Goal: Information Seeking & Learning: Learn about a topic

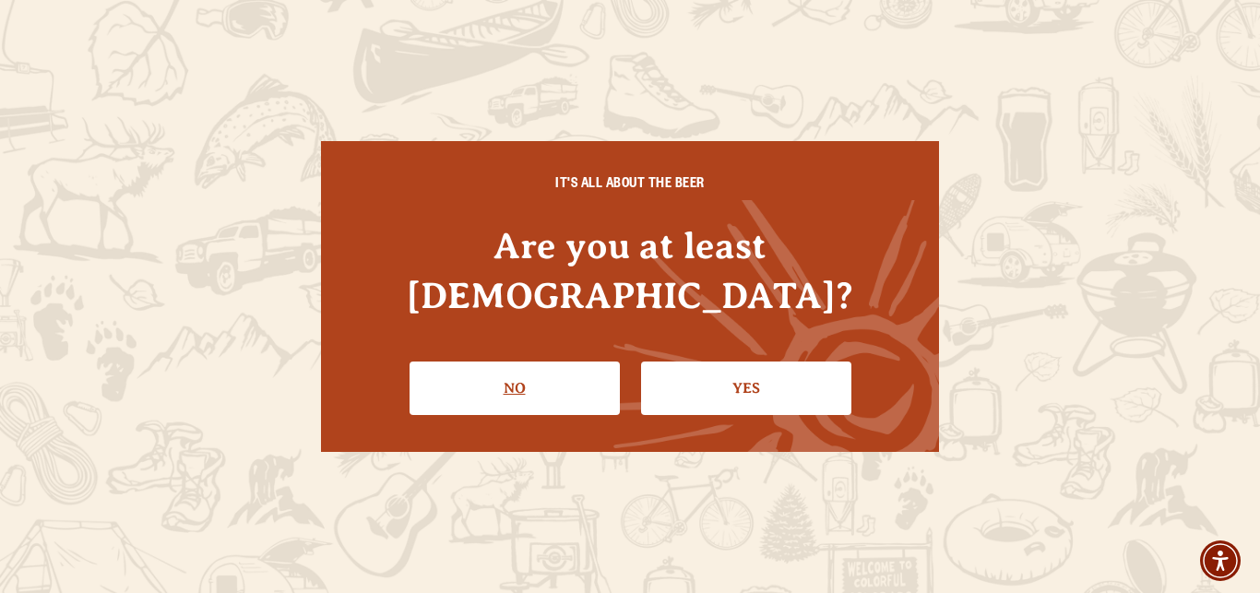
click at [540, 362] on link "No" at bounding box center [514, 388] width 210 height 53
click at [767, 362] on link "Yes" at bounding box center [746, 388] width 210 height 53
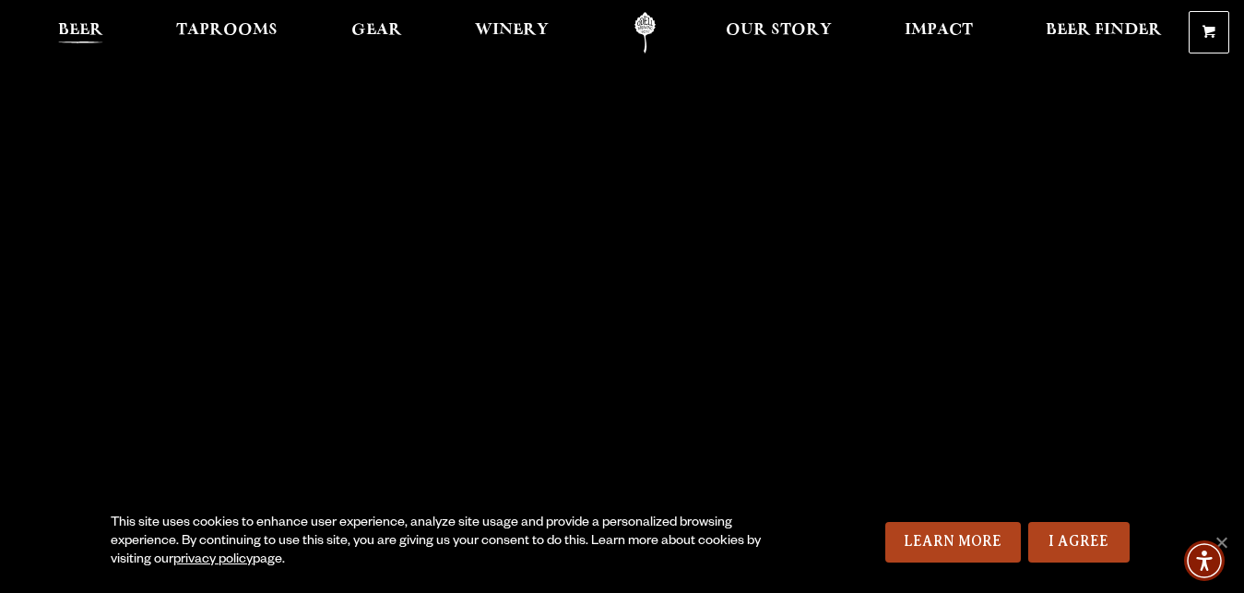
click at [86, 31] on span "Beer" at bounding box center [80, 30] width 45 height 15
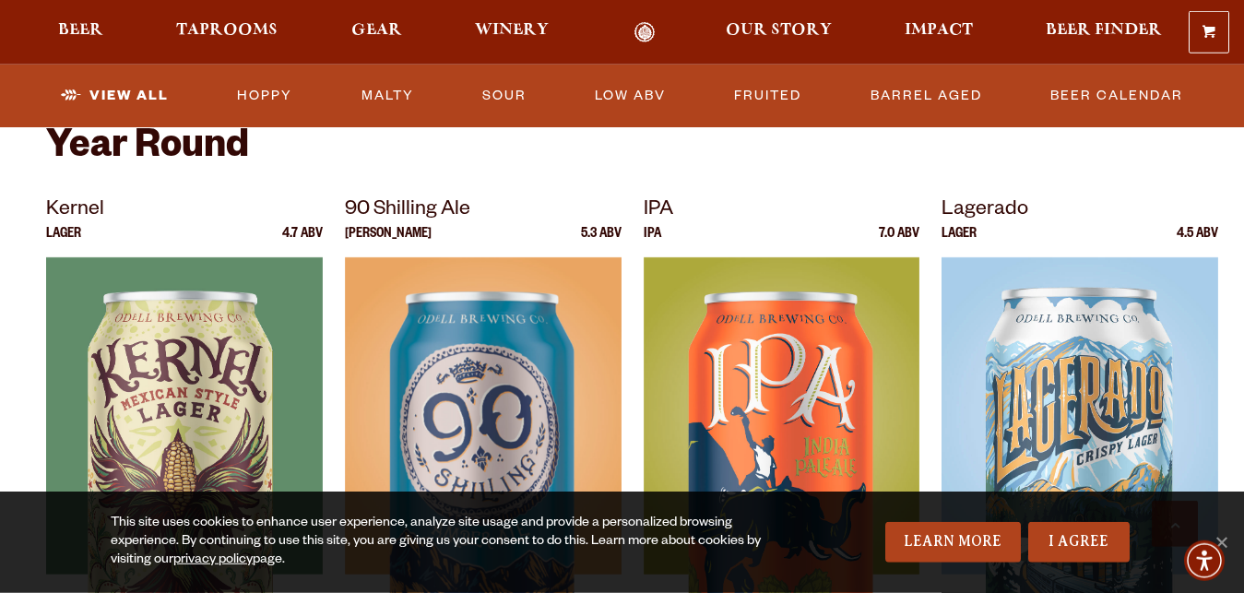
scroll to position [658, 0]
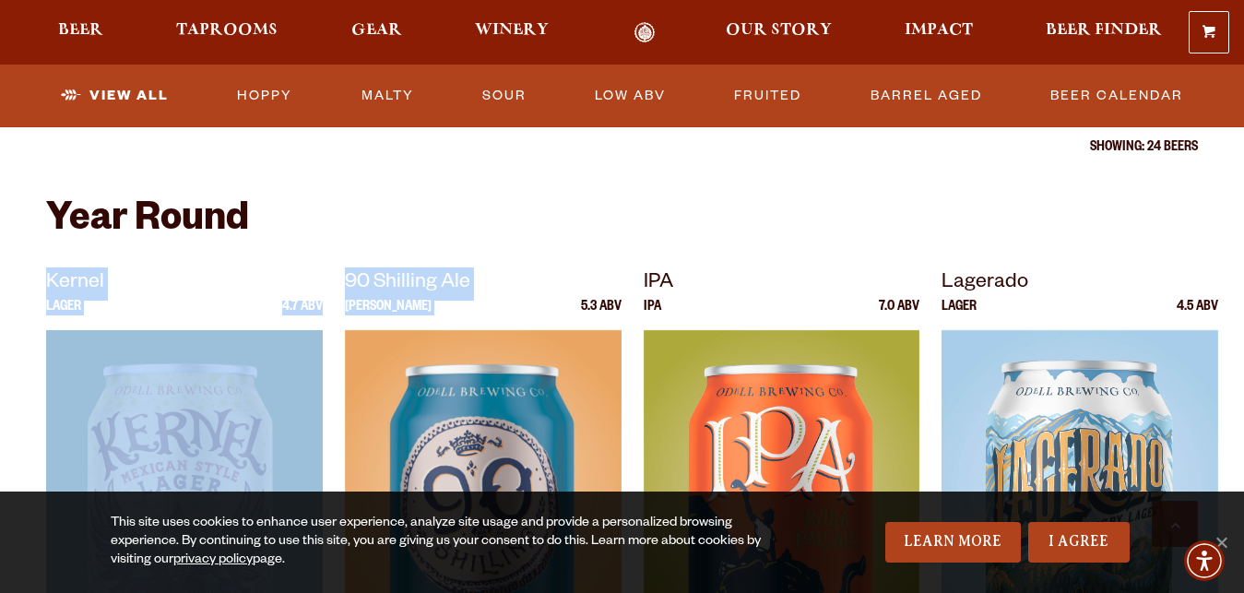
drag, startPoint x: 37, startPoint y: 278, endPoint x: 508, endPoint y: 306, distance: 472.1
click at [495, 316] on div "Amber Ale 5.3 ABV" at bounding box center [483, 316] width 277 height 30
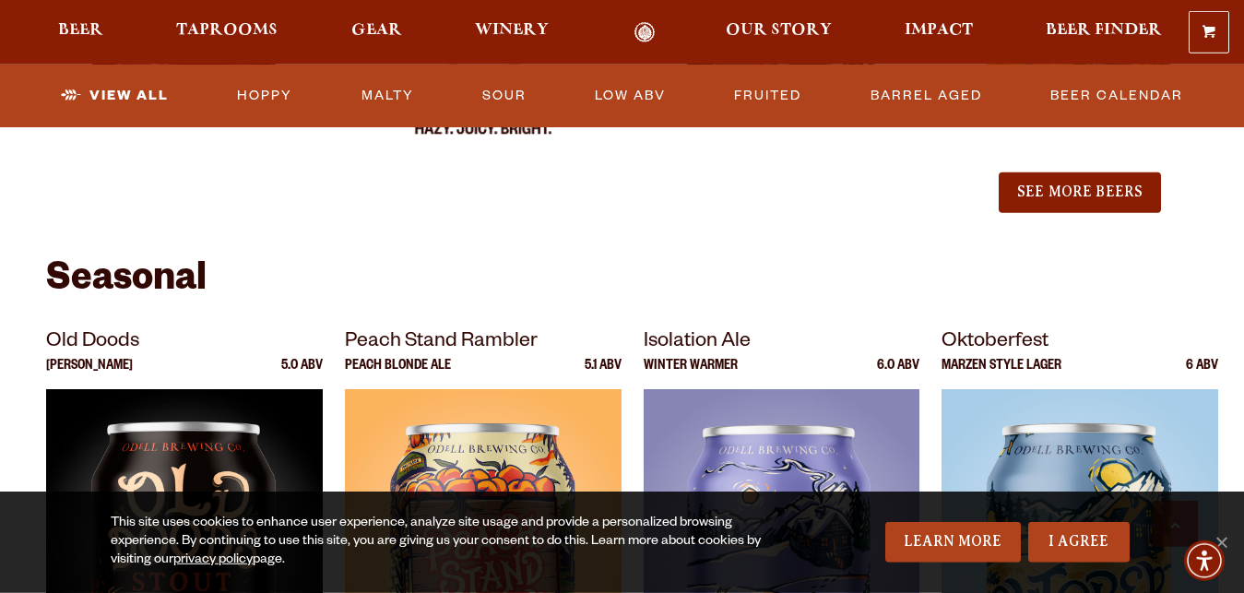
scroll to position [2446, 0]
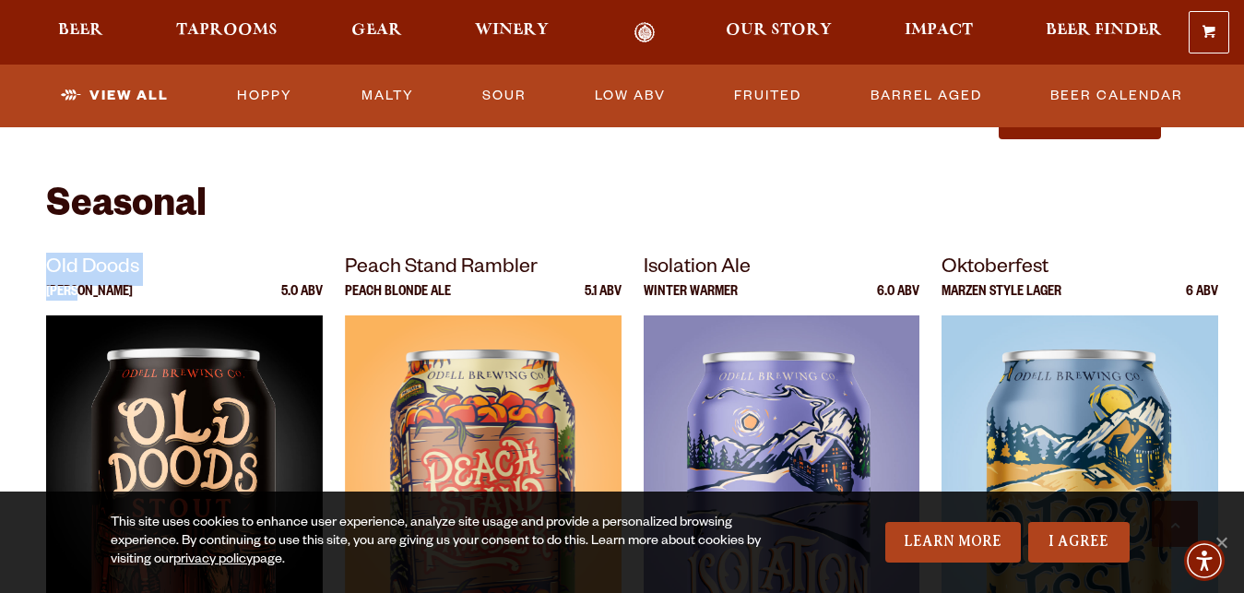
drag, startPoint x: 35, startPoint y: 255, endPoint x: 183, endPoint y: 293, distance: 152.3
click at [179, 300] on div "Seasonal Old Doods Stout 5.0 ABV Peach Stand Rambler Peach Blonde Ale 5.1 ABV 6…" at bounding box center [622, 481] width 1244 height 590
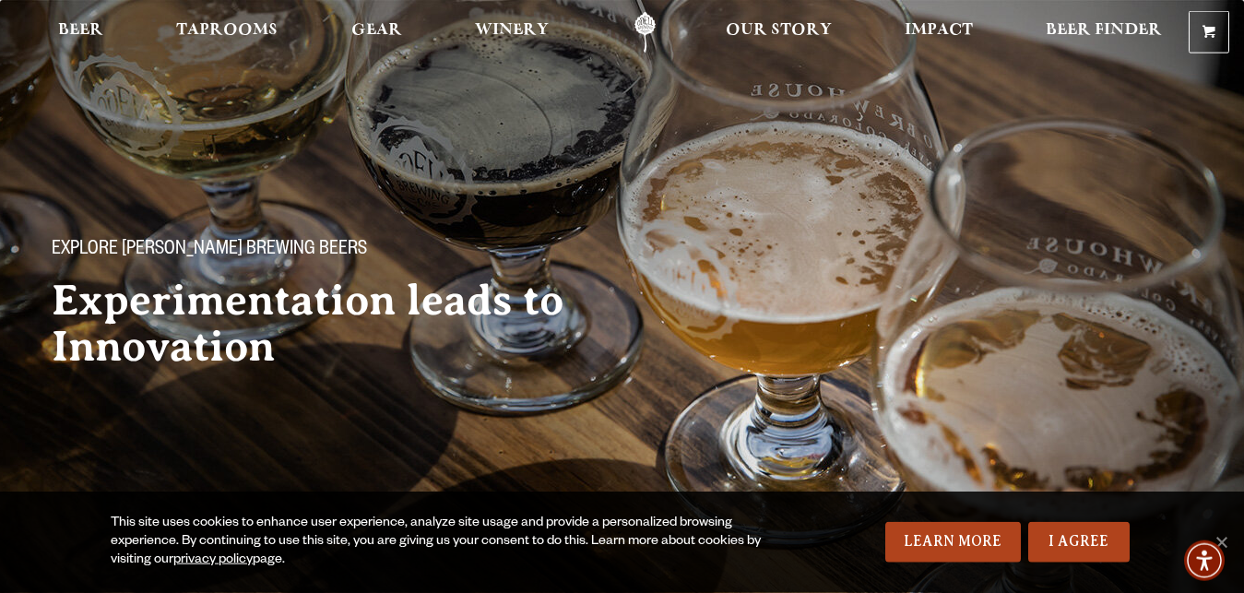
scroll to position [564, 0]
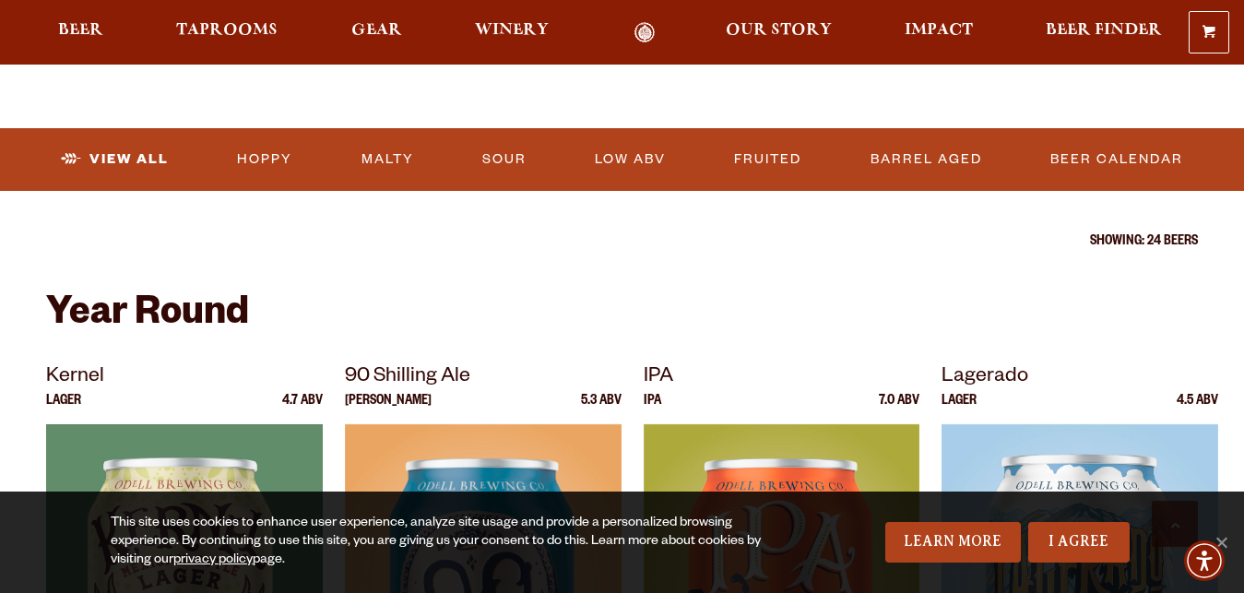
click at [117, 389] on p "Kernel" at bounding box center [184, 378] width 277 height 33
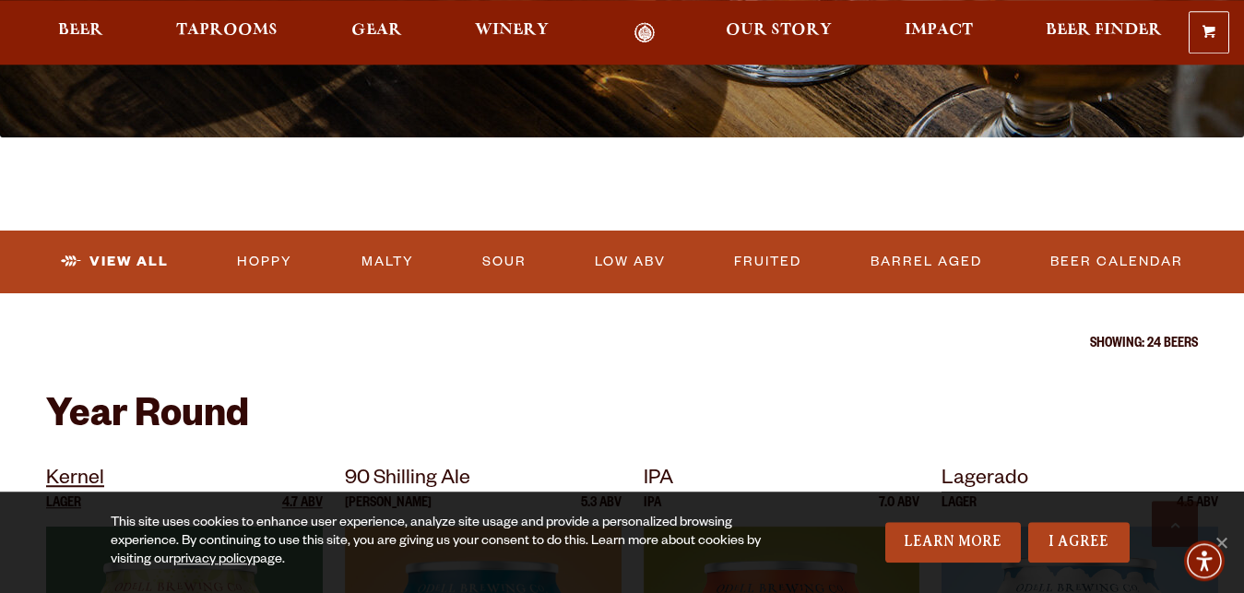
scroll to position [376, 0]
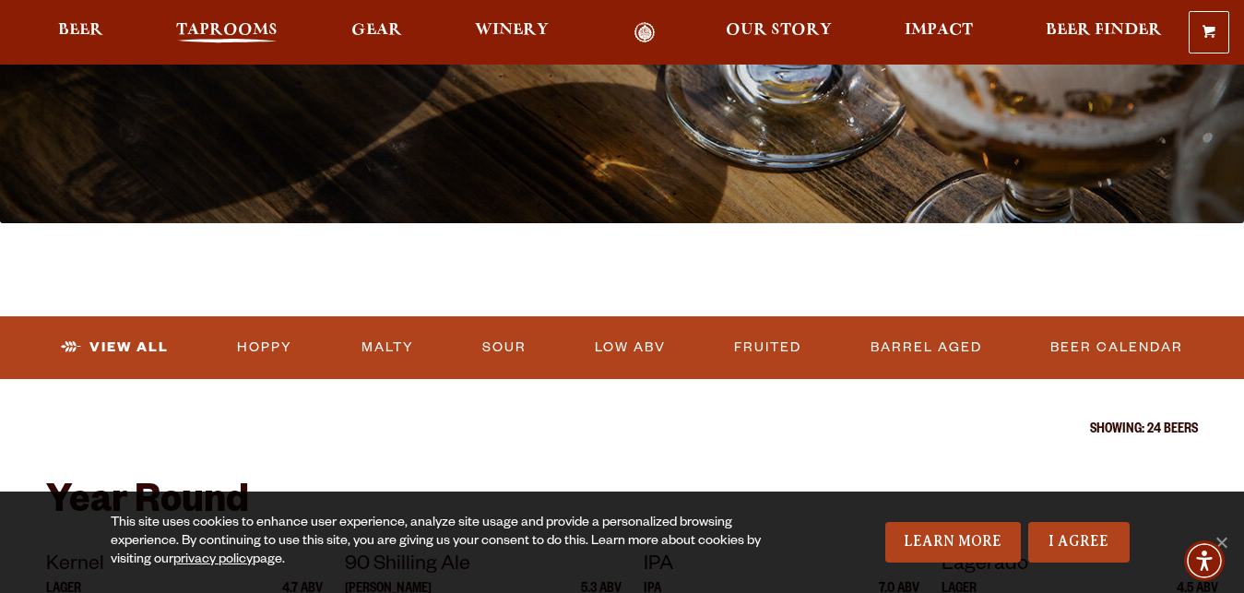
click at [243, 36] on span "Taprooms" at bounding box center [226, 30] width 101 height 15
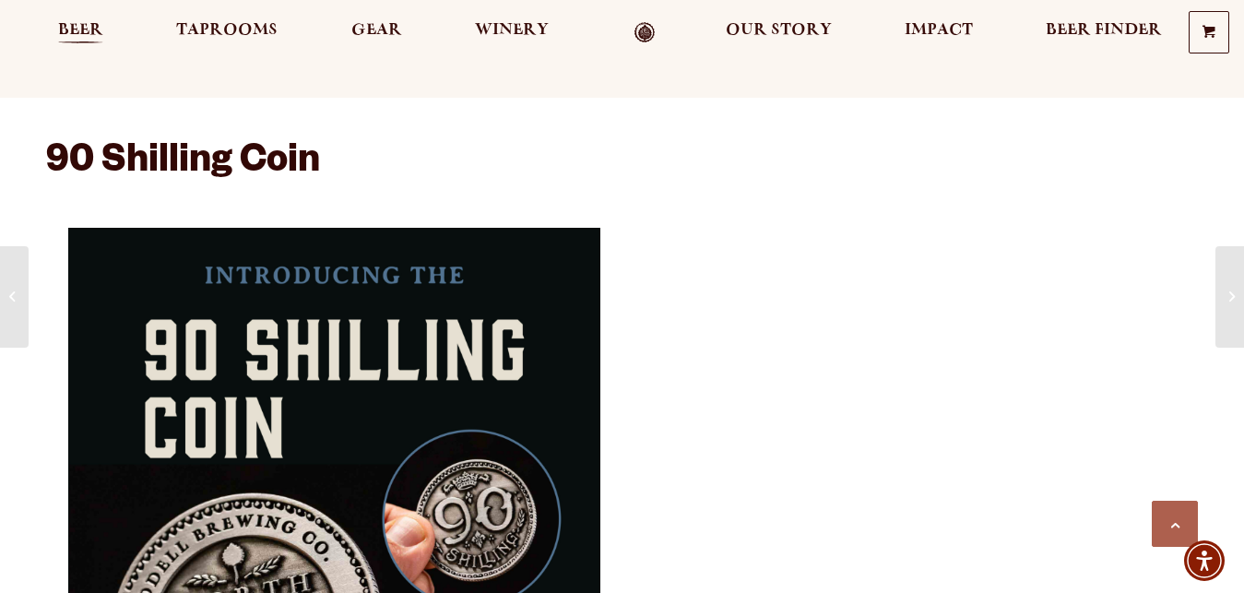
scroll to position [658, 0]
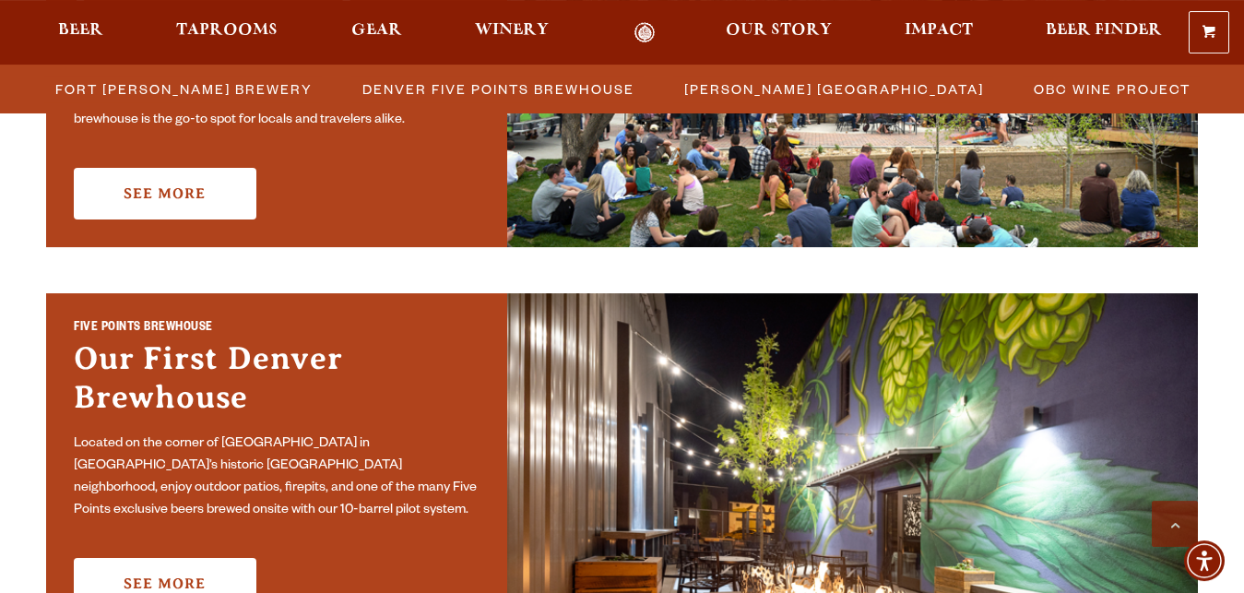
scroll to position [753, 0]
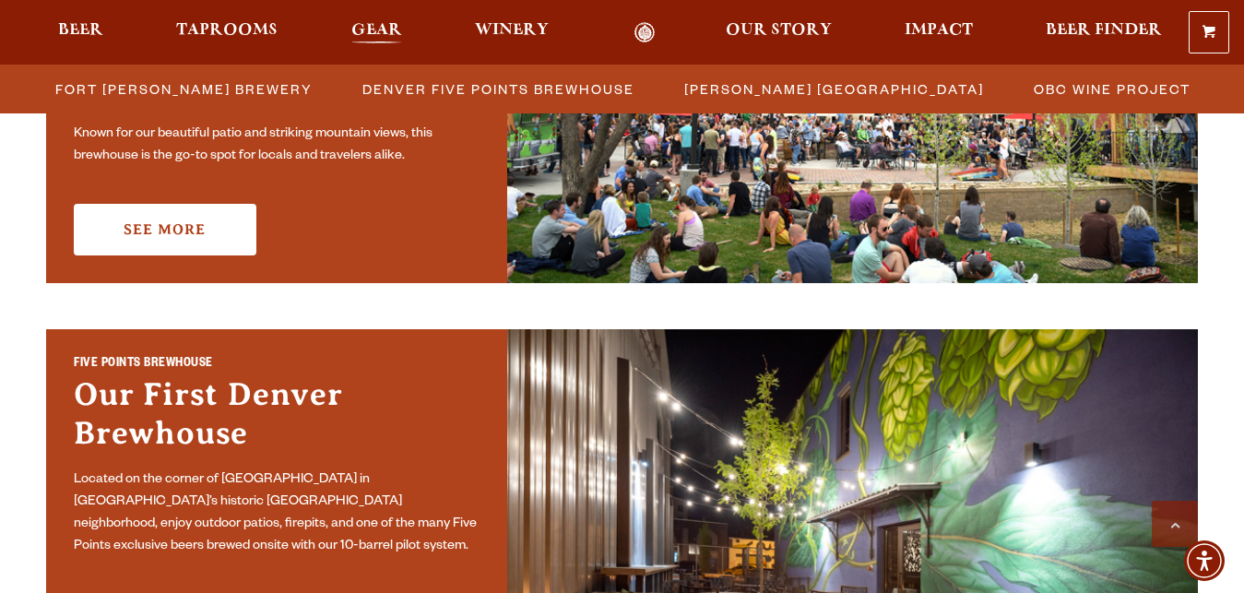
click at [376, 28] on span "Gear" at bounding box center [376, 30] width 51 height 15
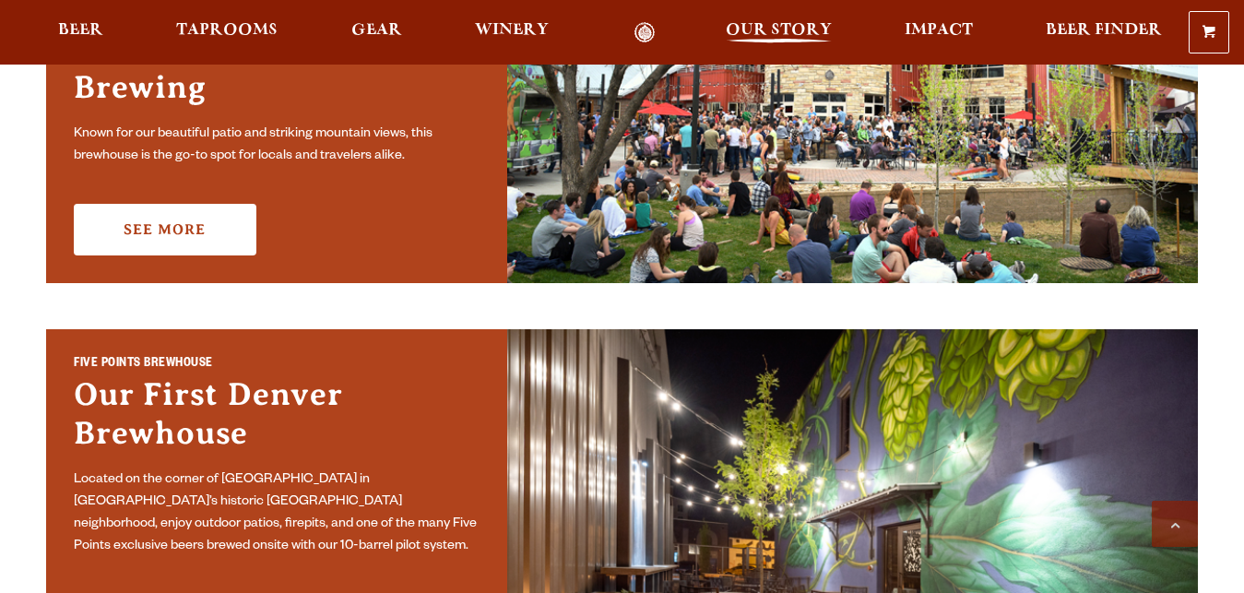
scroll to position [753, 0]
click at [1073, 28] on span "Beer Finder" at bounding box center [1104, 30] width 116 height 15
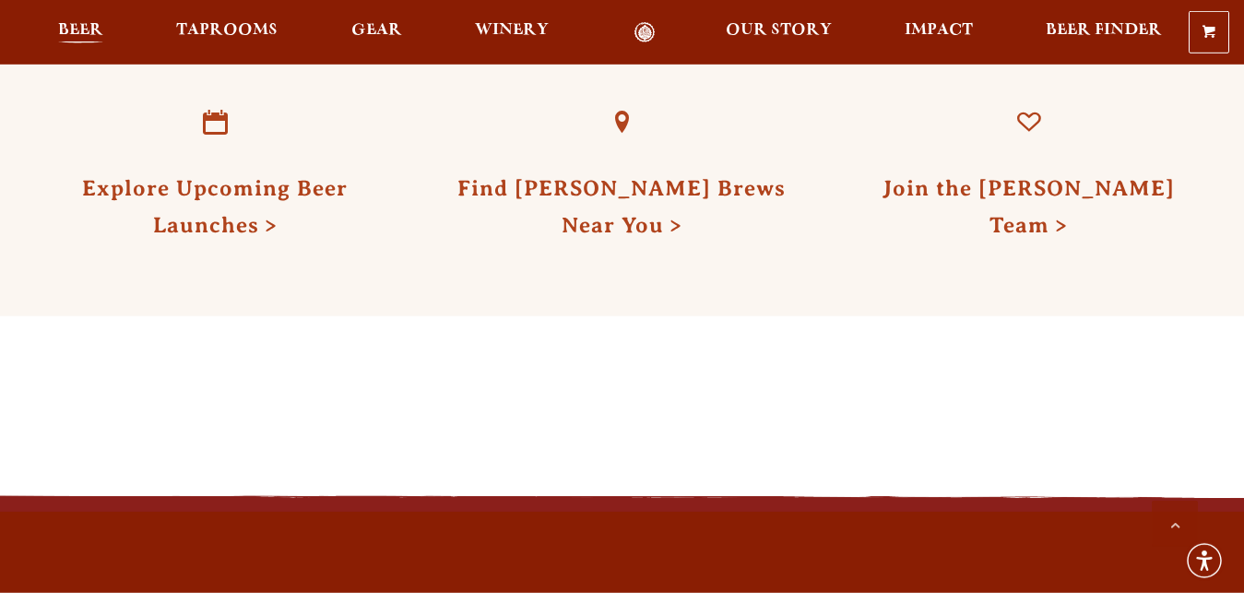
scroll to position [1693, 0]
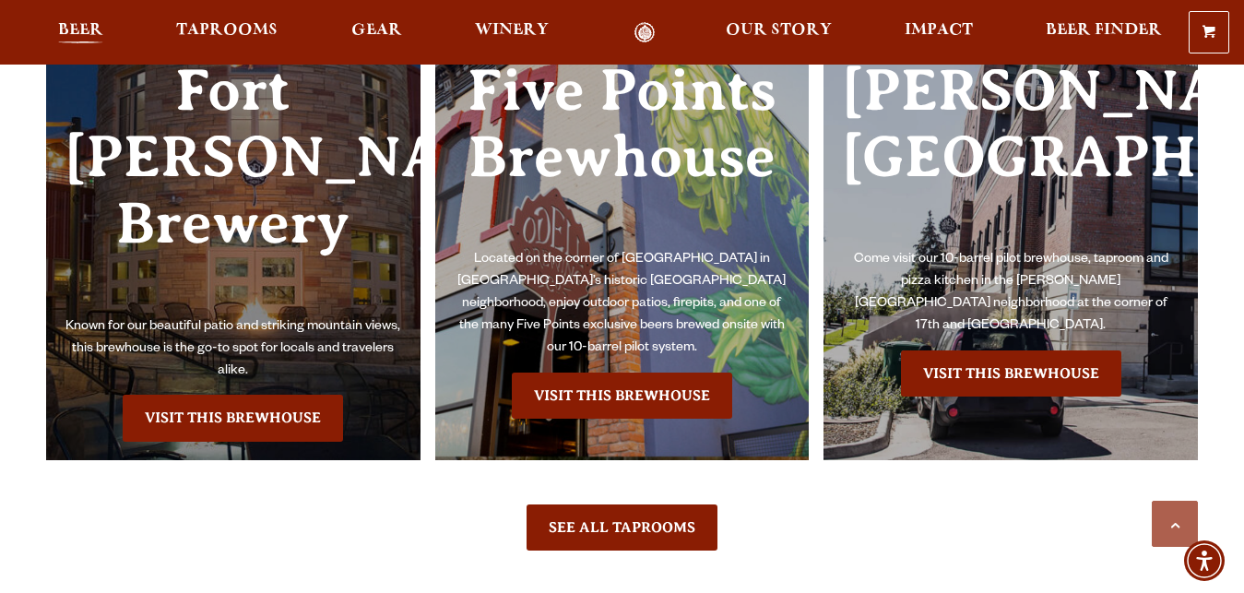
click at [70, 27] on span "Beer" at bounding box center [80, 30] width 45 height 15
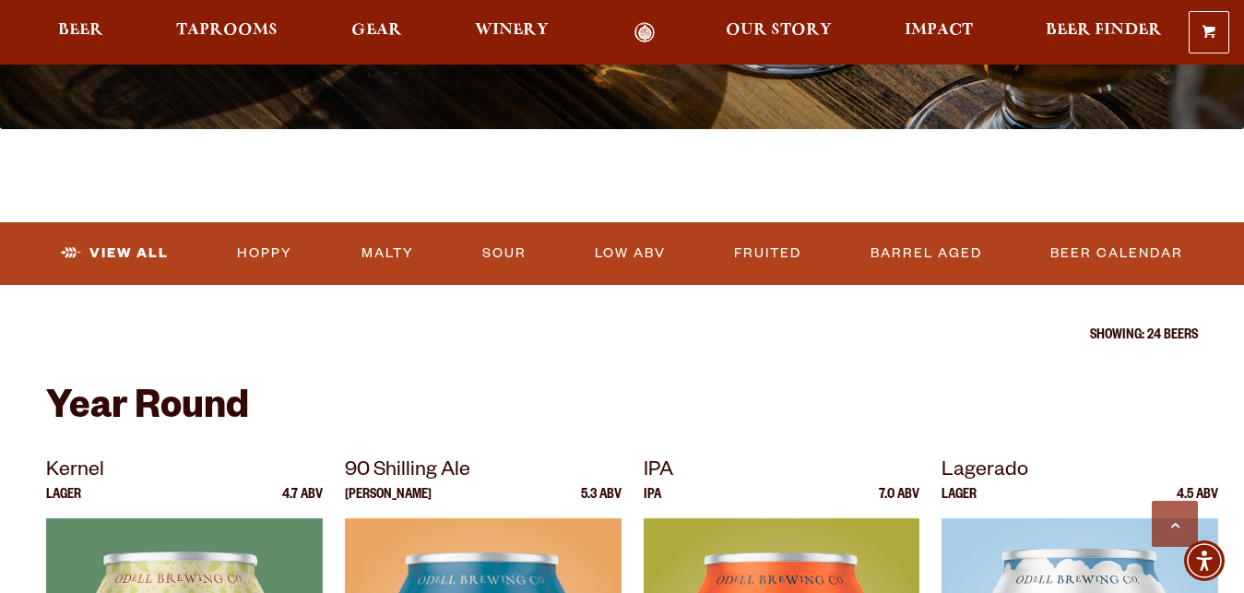
scroll to position [658, 0]
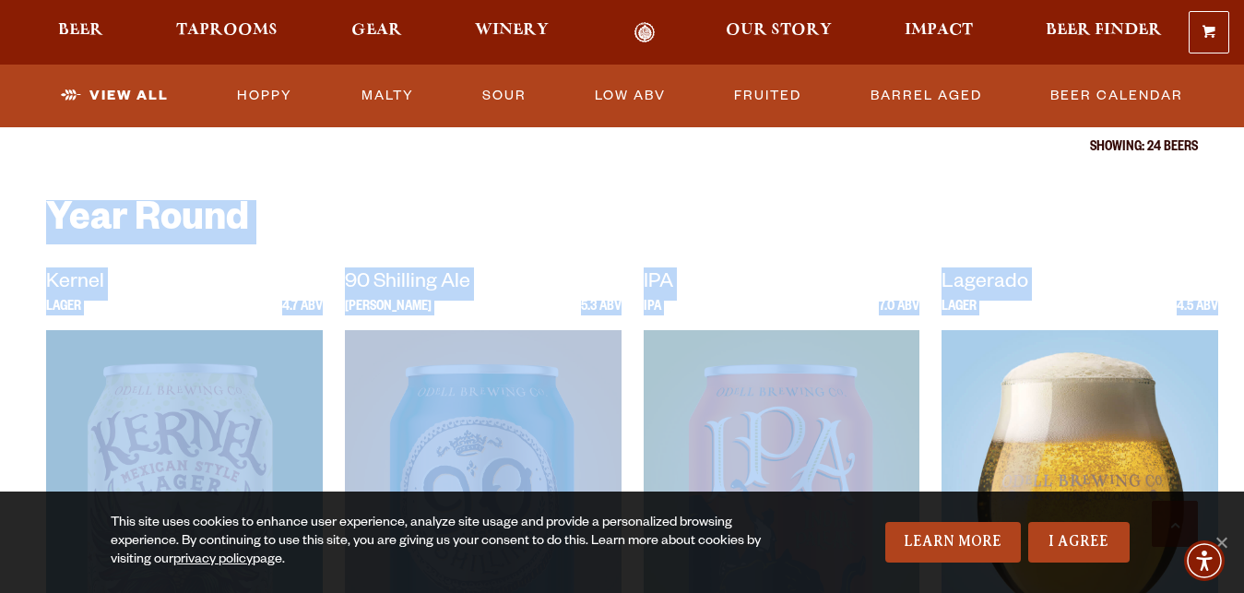
drag, startPoint x: 37, startPoint y: 208, endPoint x: 1199, endPoint y: 341, distance: 1169.6
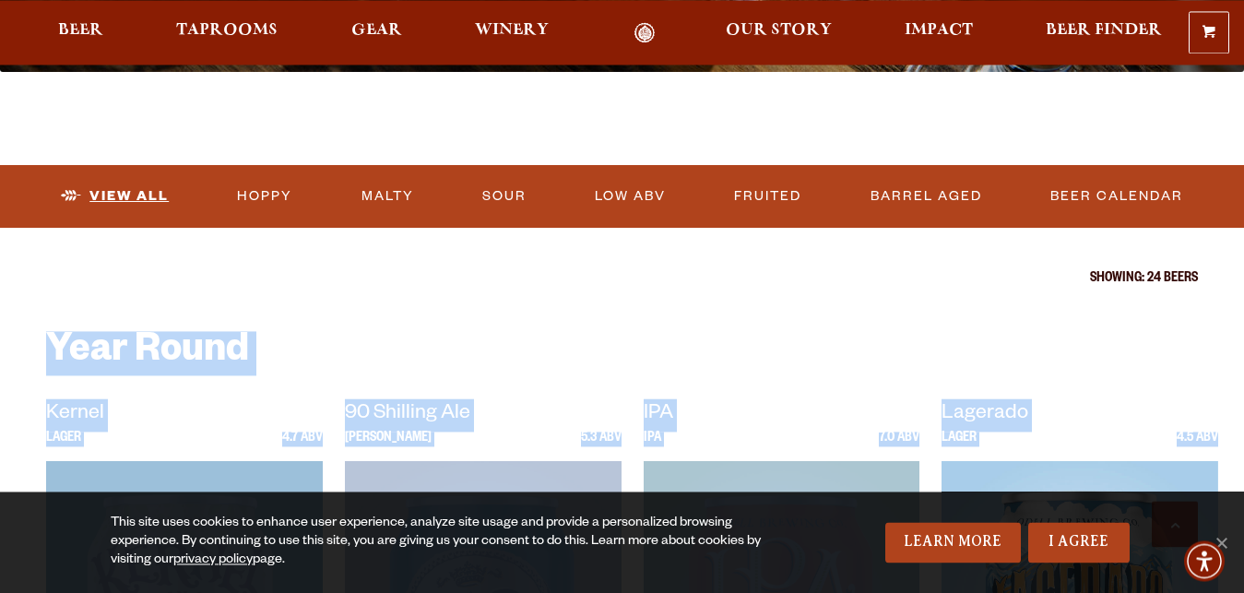
scroll to position [470, 0]
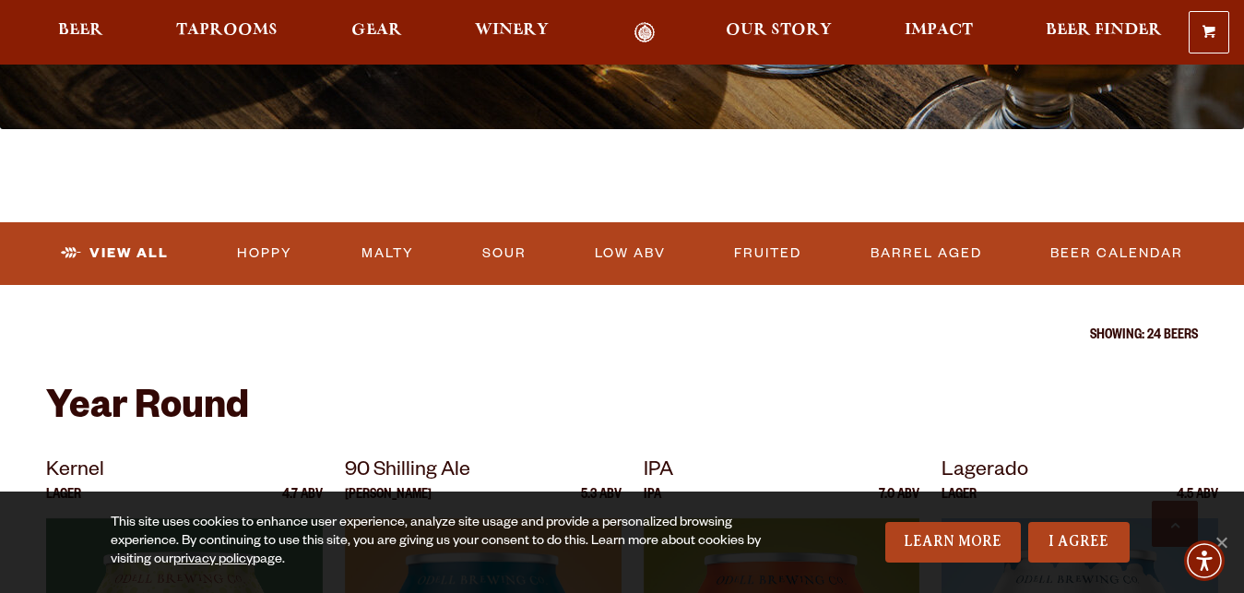
click at [44, 334] on div "Showing: 24 Beers" at bounding box center [622, 336] width 1244 height 15
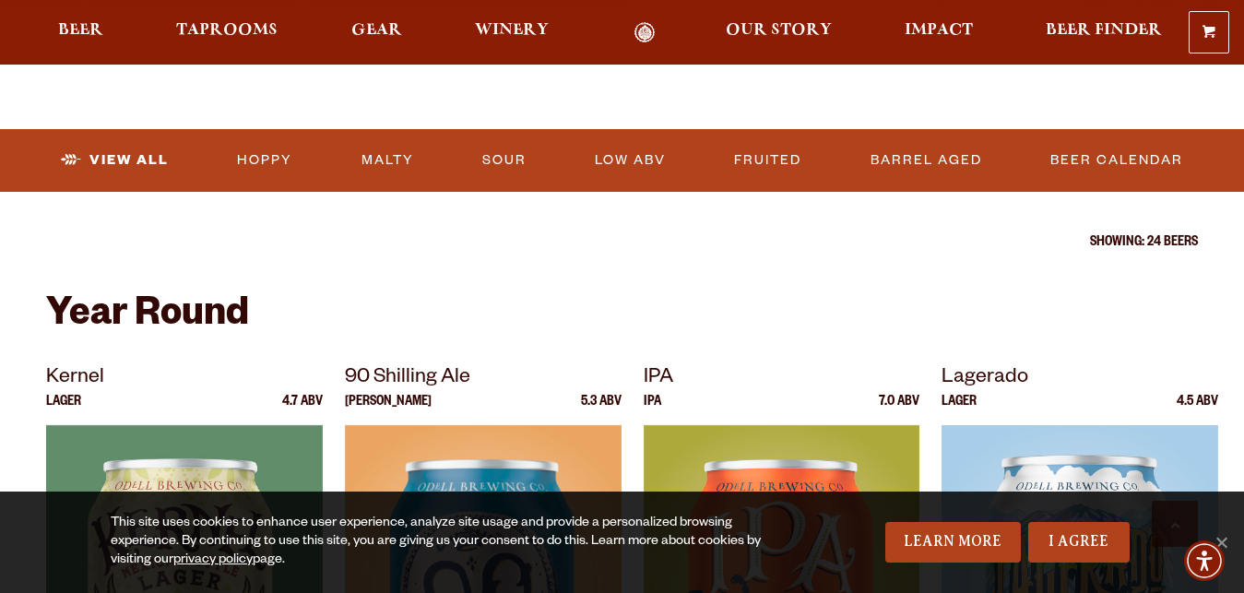
scroll to position [564, 0]
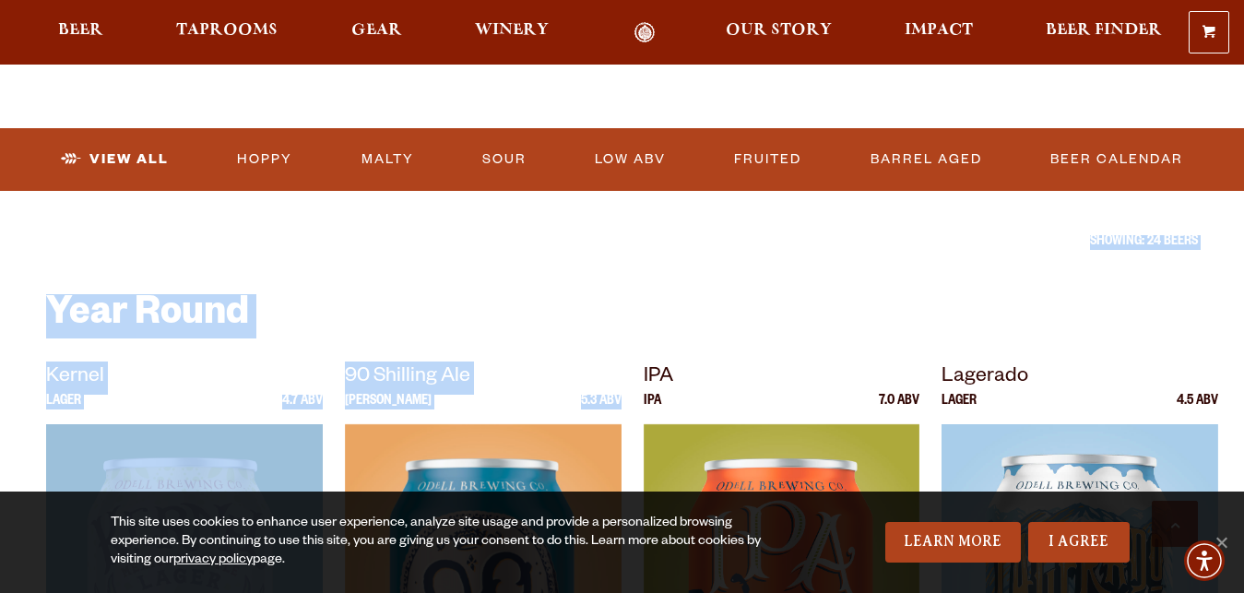
drag, startPoint x: 75, startPoint y: 323, endPoint x: 643, endPoint y: 430, distance: 578.1
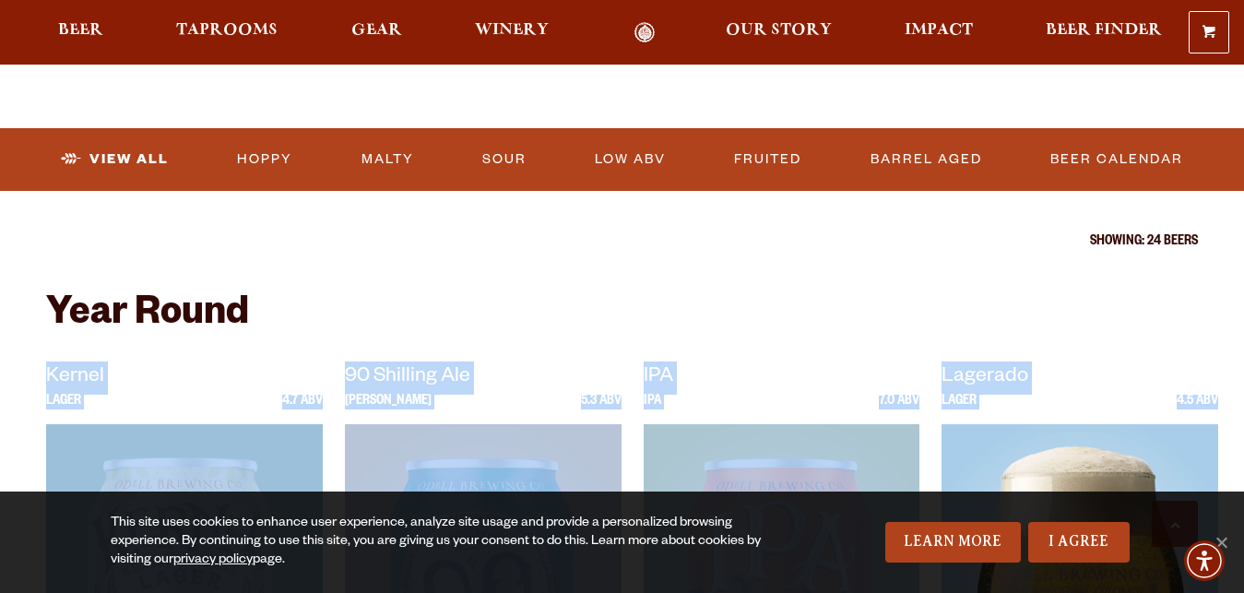
drag, startPoint x: 153, startPoint y: 352, endPoint x: 1170, endPoint y: 475, distance: 1024.6
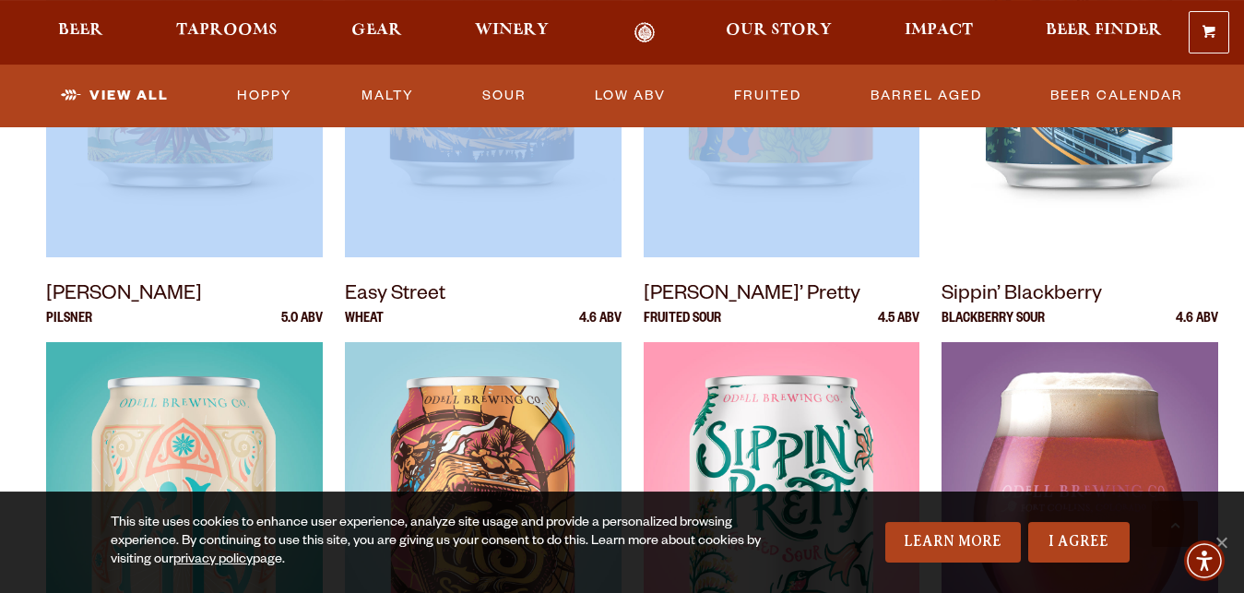
scroll to position [1223, 0]
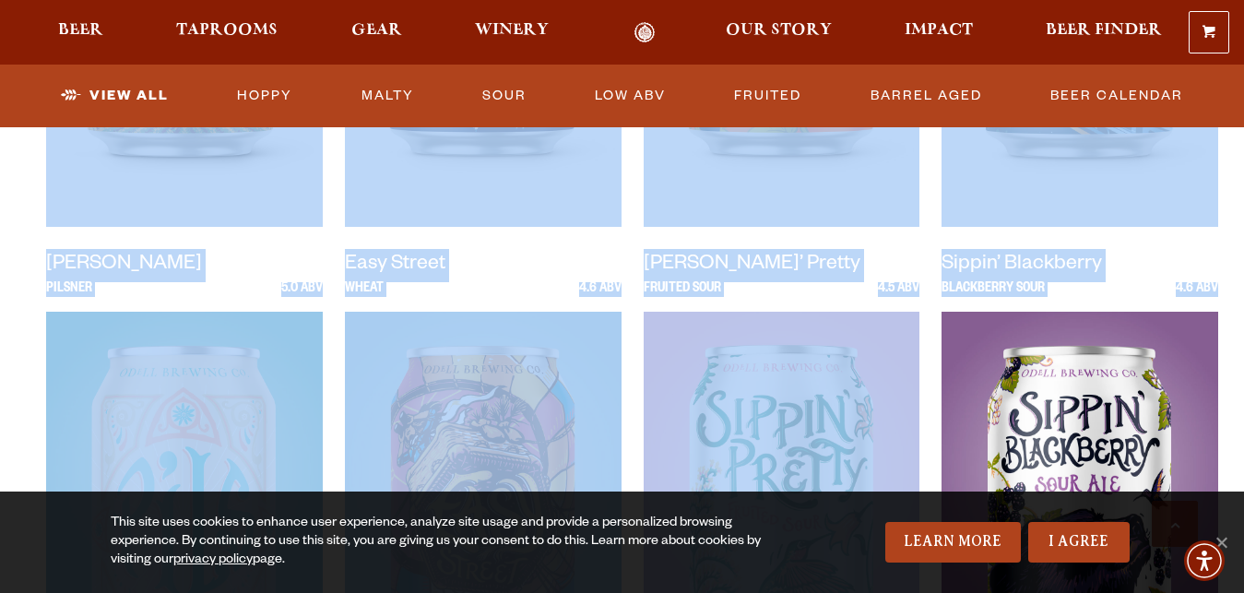
click at [1228, 290] on div "Year Round [GEOGRAPHIC_DATA] Lager 4.7 ABV 90 Shilling Ale" at bounding box center [622, 500] width 1244 height 1728
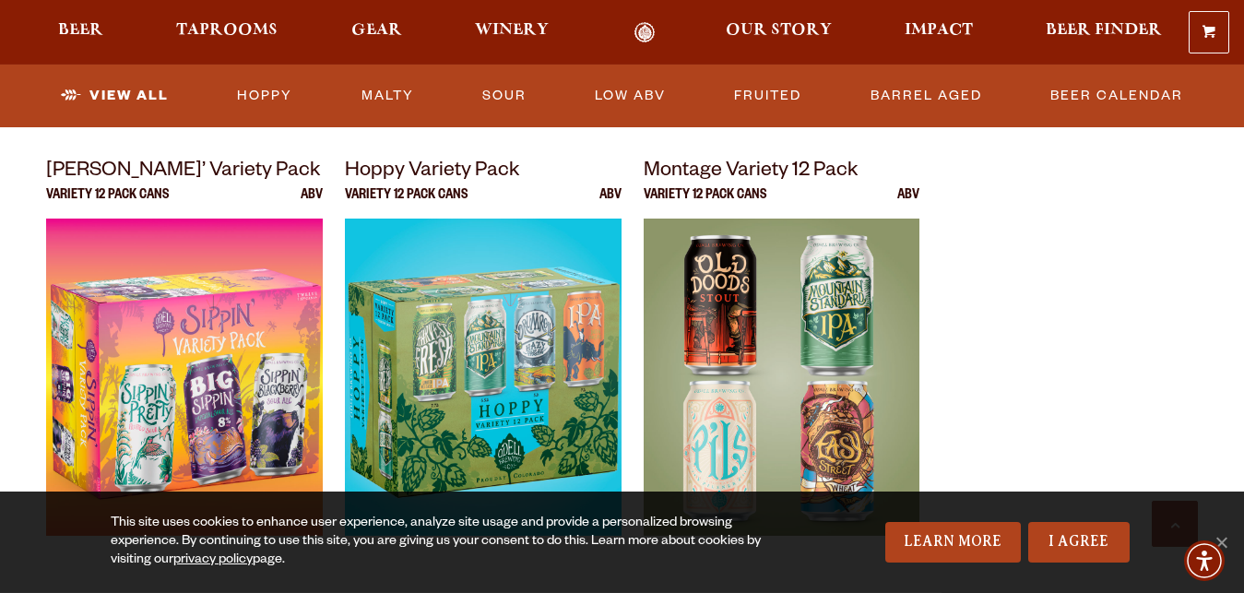
scroll to position [3763, 0]
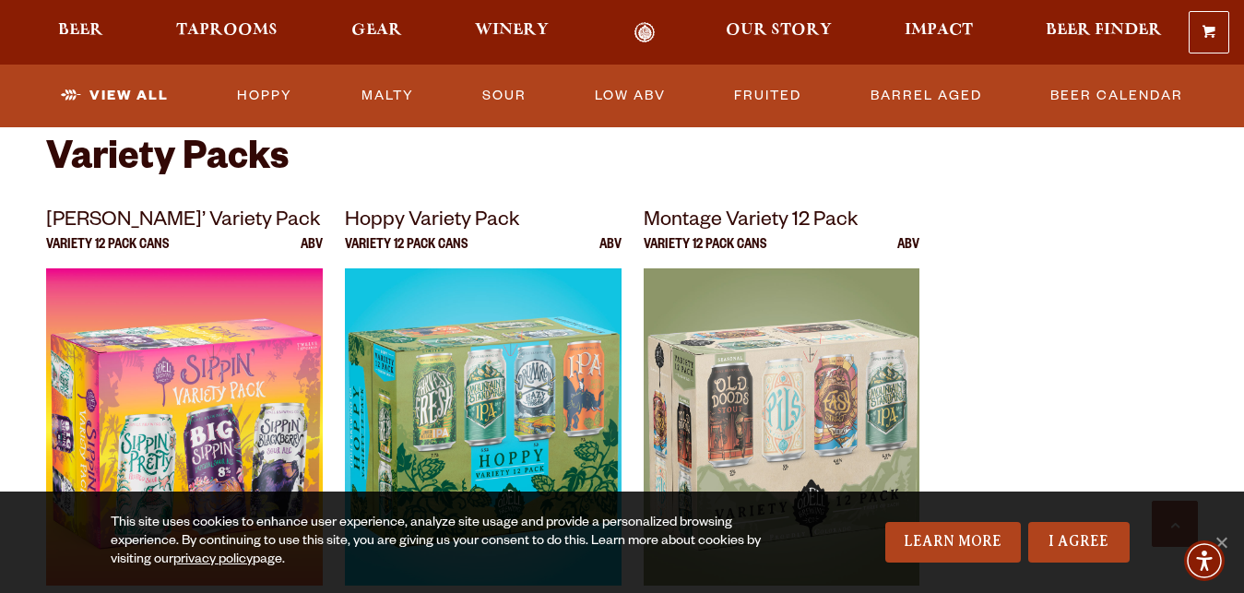
click at [941, 250] on ul "[PERSON_NAME]’ Variety Pack Variety 12 Pack Cans ABV Hoppy Variety Pack Variety…" at bounding box center [622, 468] width 1152 height 524
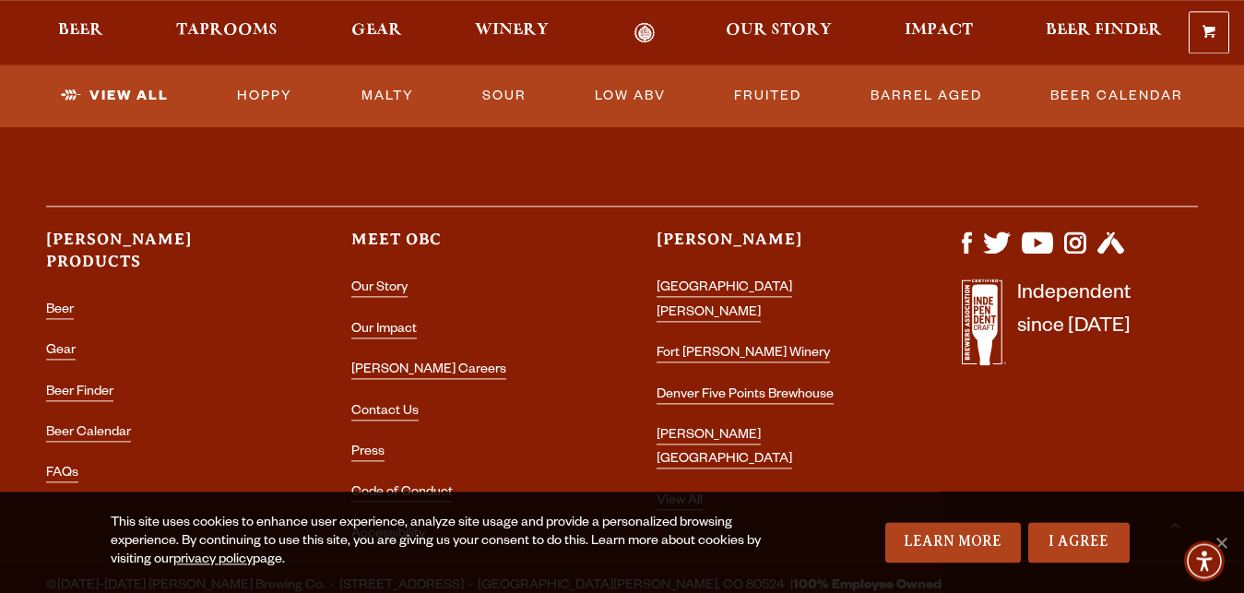
scroll to position [4709, 0]
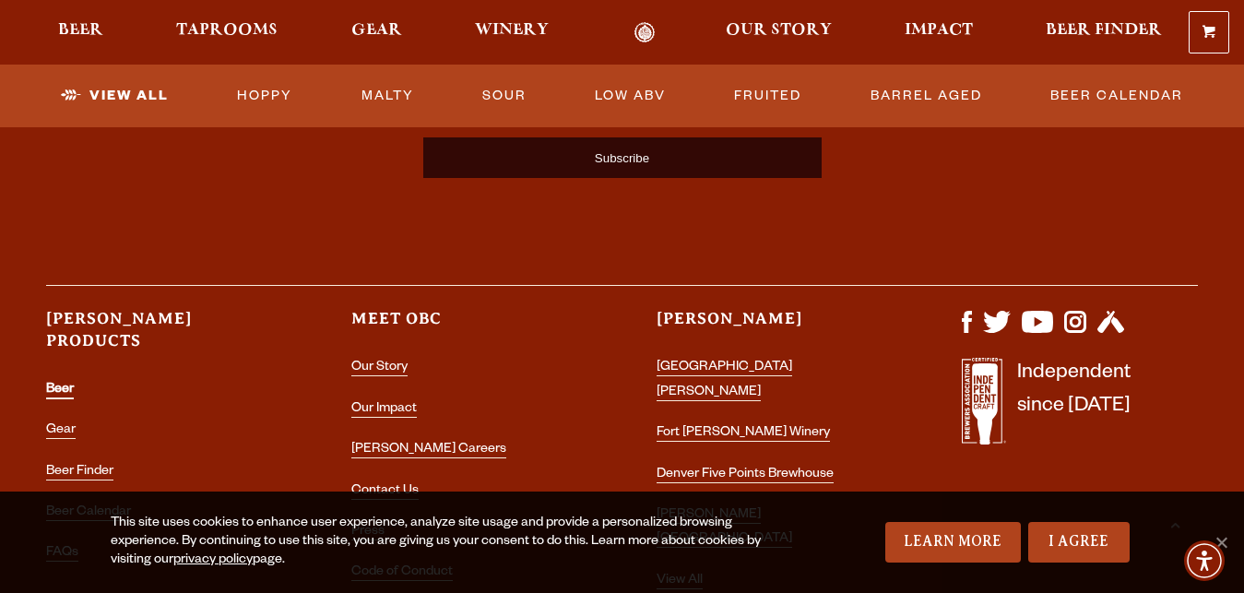
click at [67, 383] on link "Beer" at bounding box center [60, 391] width 28 height 17
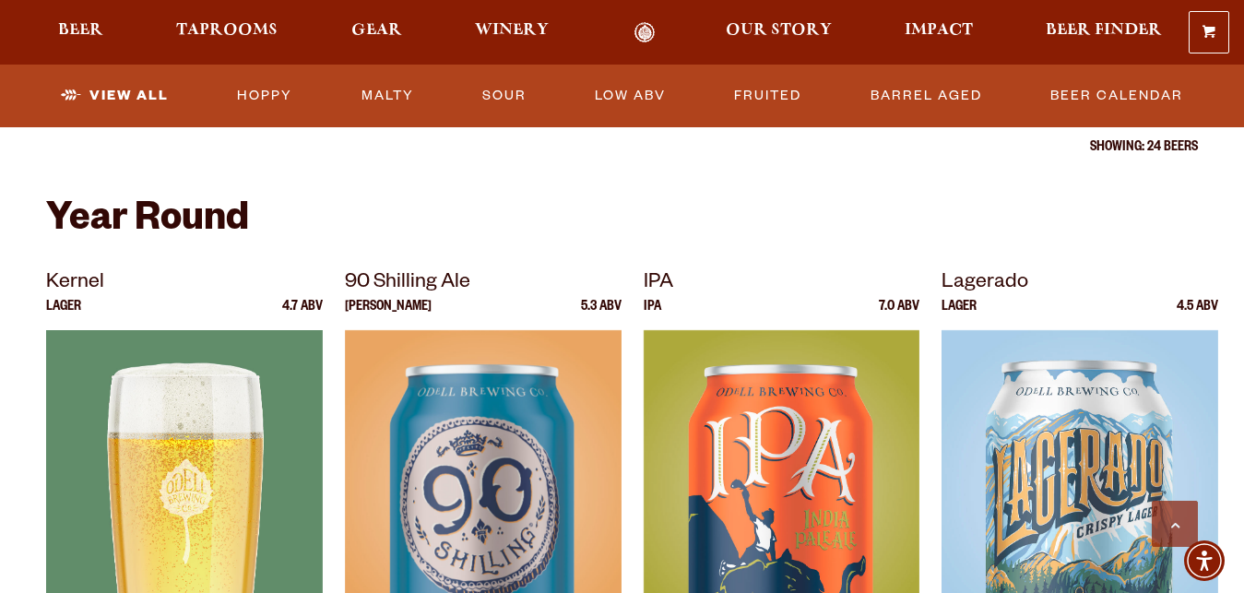
scroll to position [847, 0]
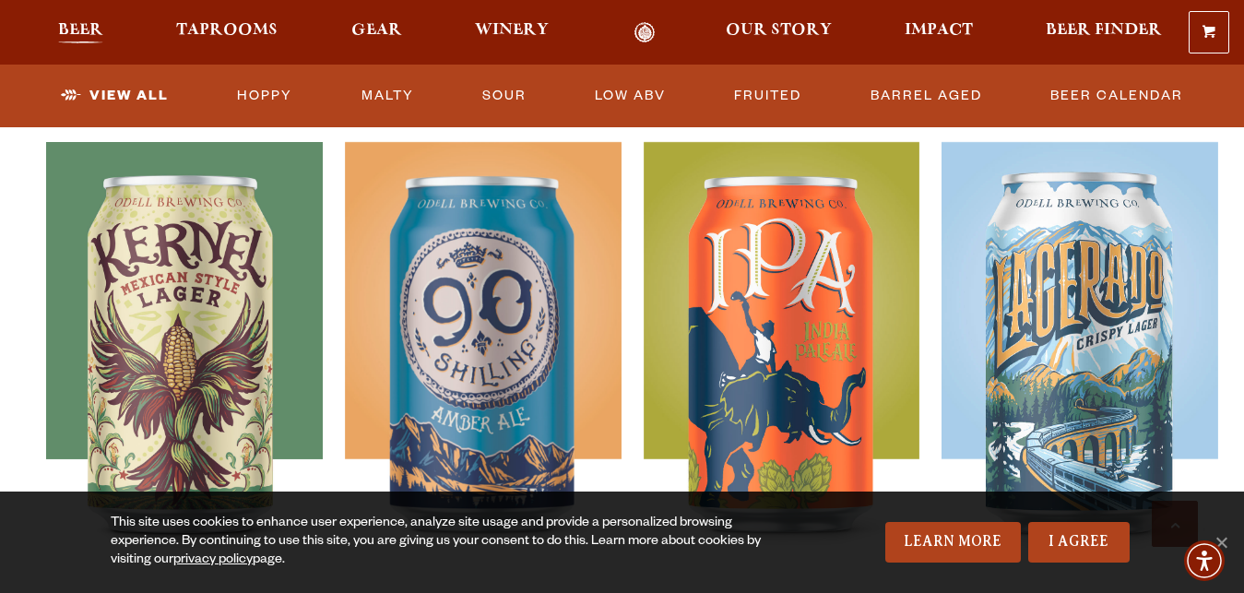
click at [91, 33] on span "Beer" at bounding box center [80, 30] width 45 height 15
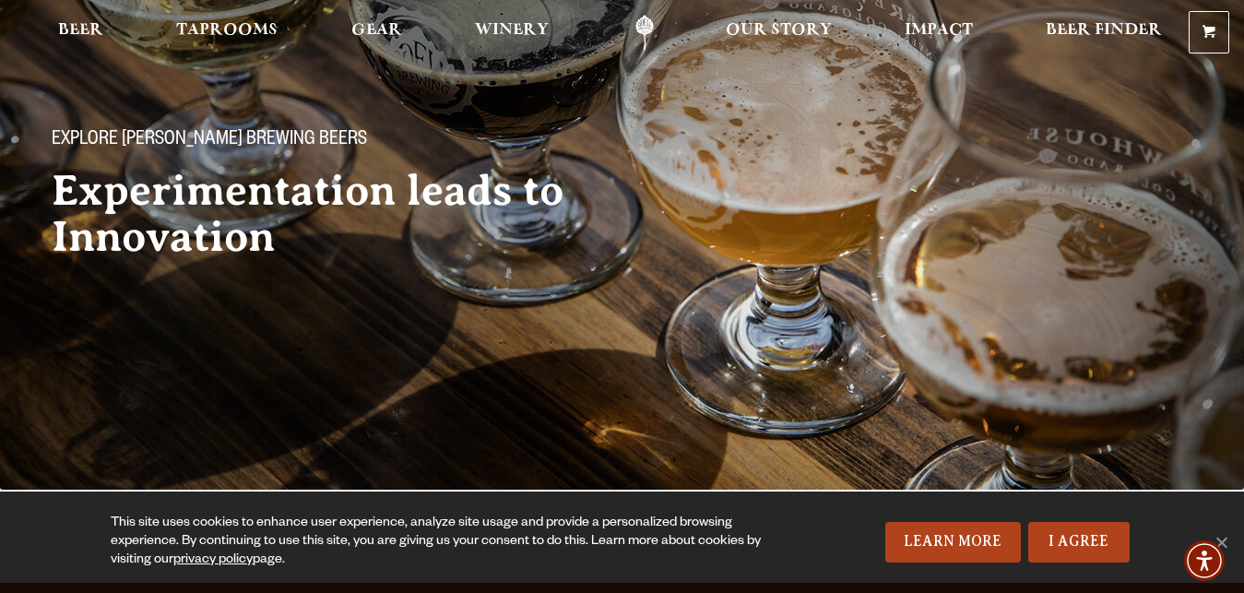
scroll to position [0, 0]
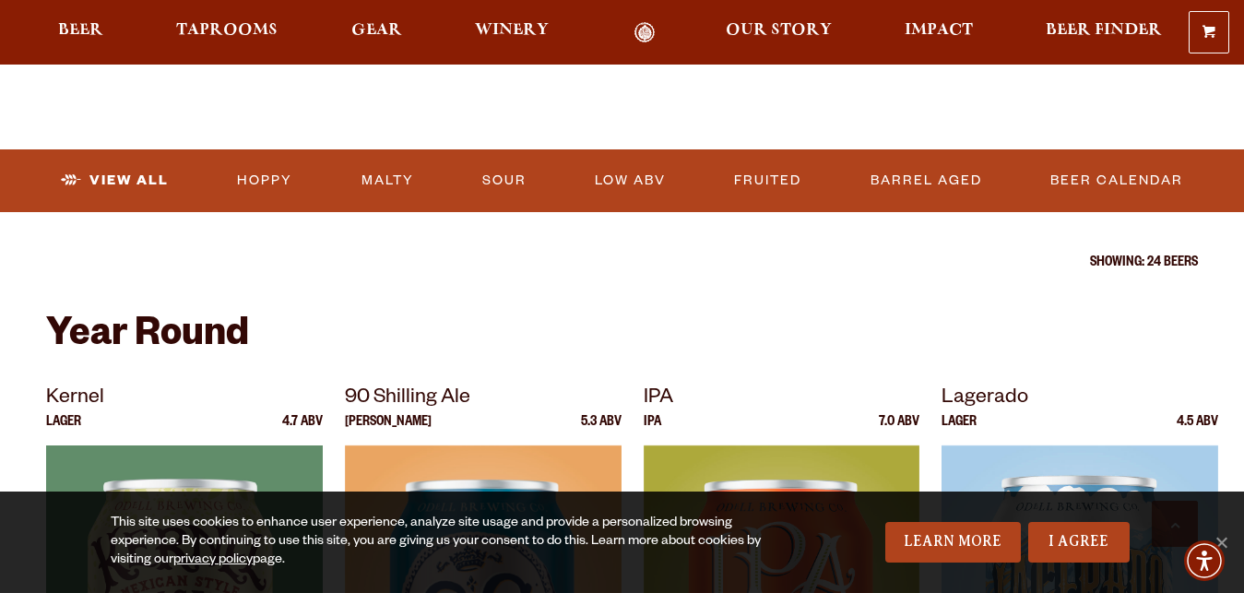
scroll to position [658, 0]
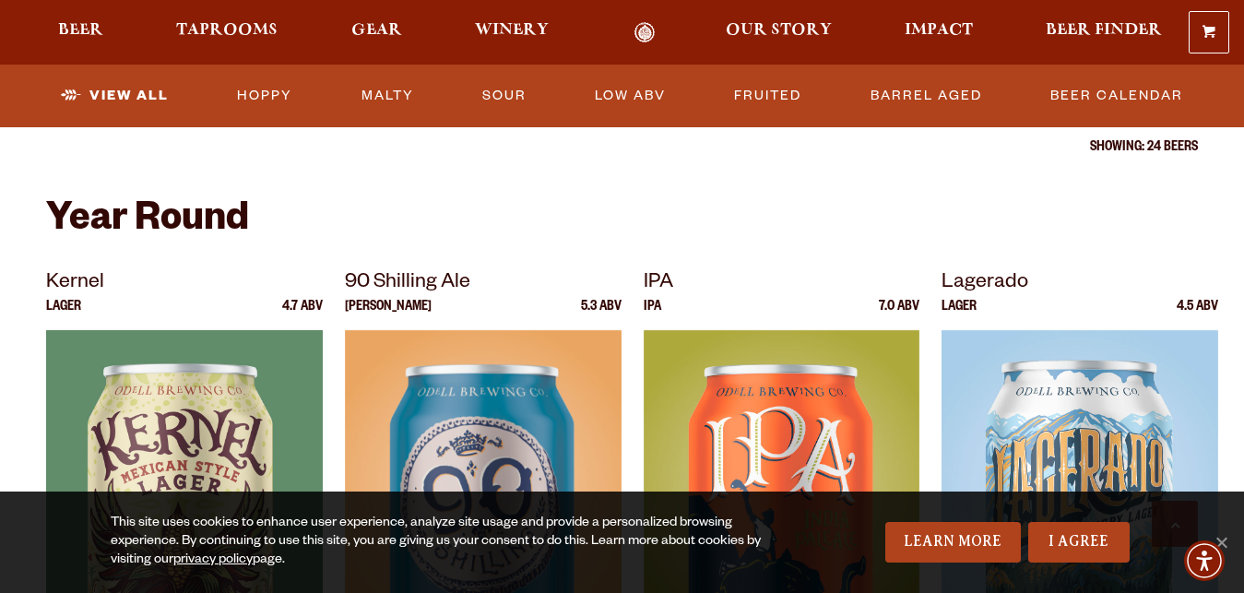
drag, startPoint x: 53, startPoint y: 218, endPoint x: 1159, endPoint y: 308, distance: 1109.5
drag, startPoint x: 40, startPoint y: 200, endPoint x: 612, endPoint y: 284, distance: 578.8
click at [389, 238] on h2 "Year Round" at bounding box center [622, 222] width 1152 height 44
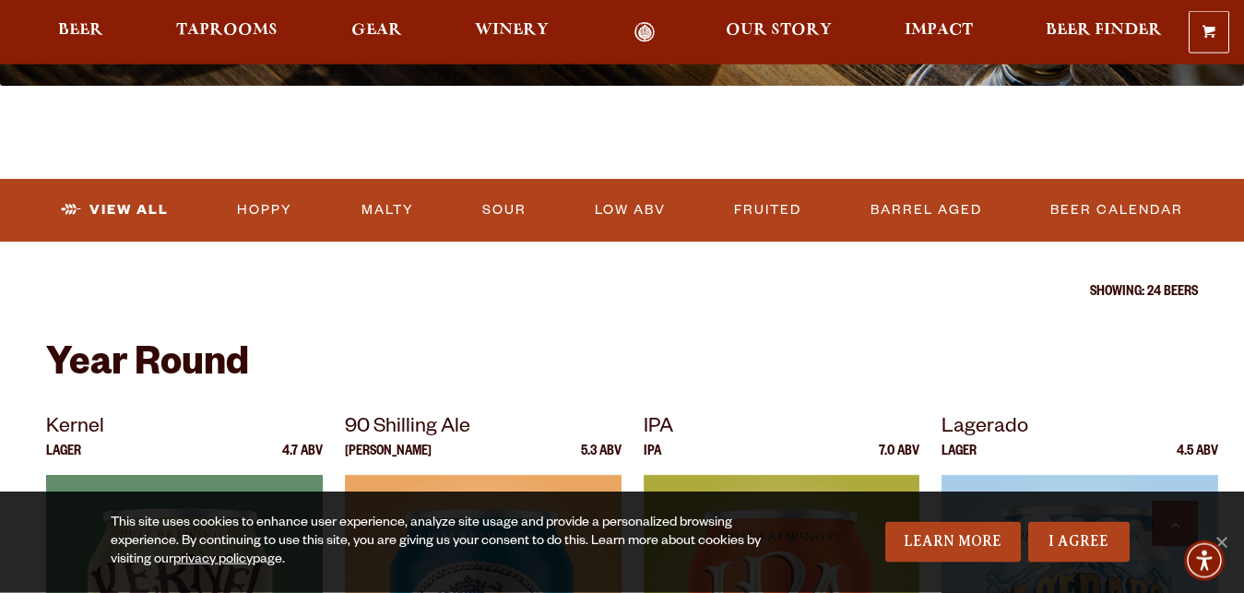
scroll to position [564, 0]
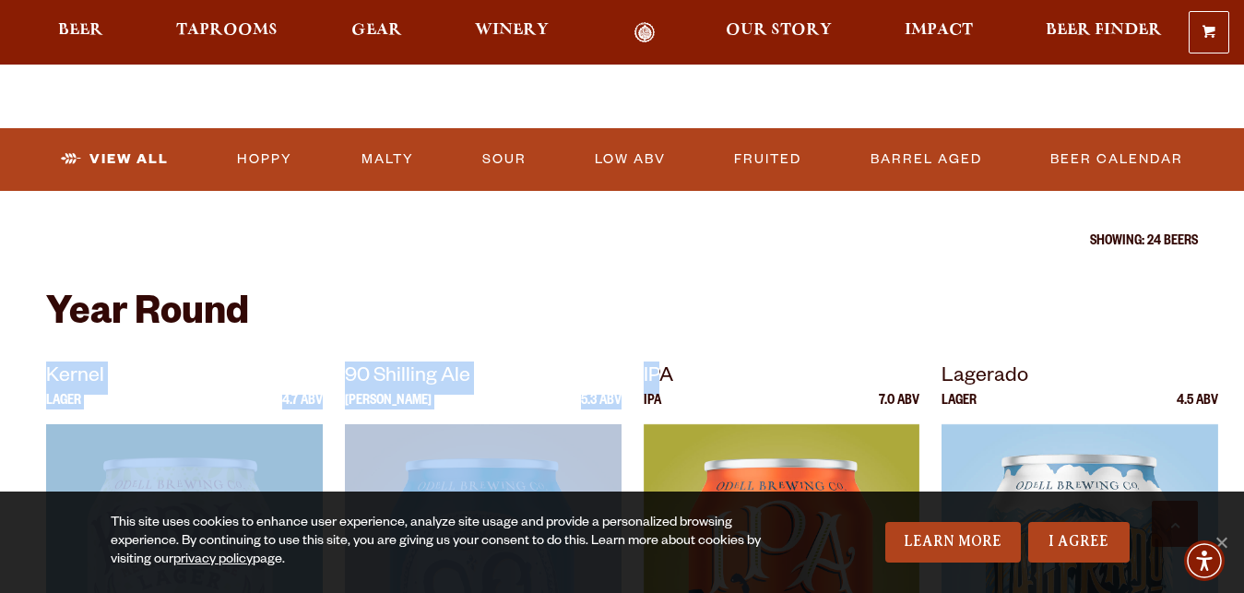
drag, startPoint x: 28, startPoint y: 306, endPoint x: 125, endPoint y: 319, distance: 98.6
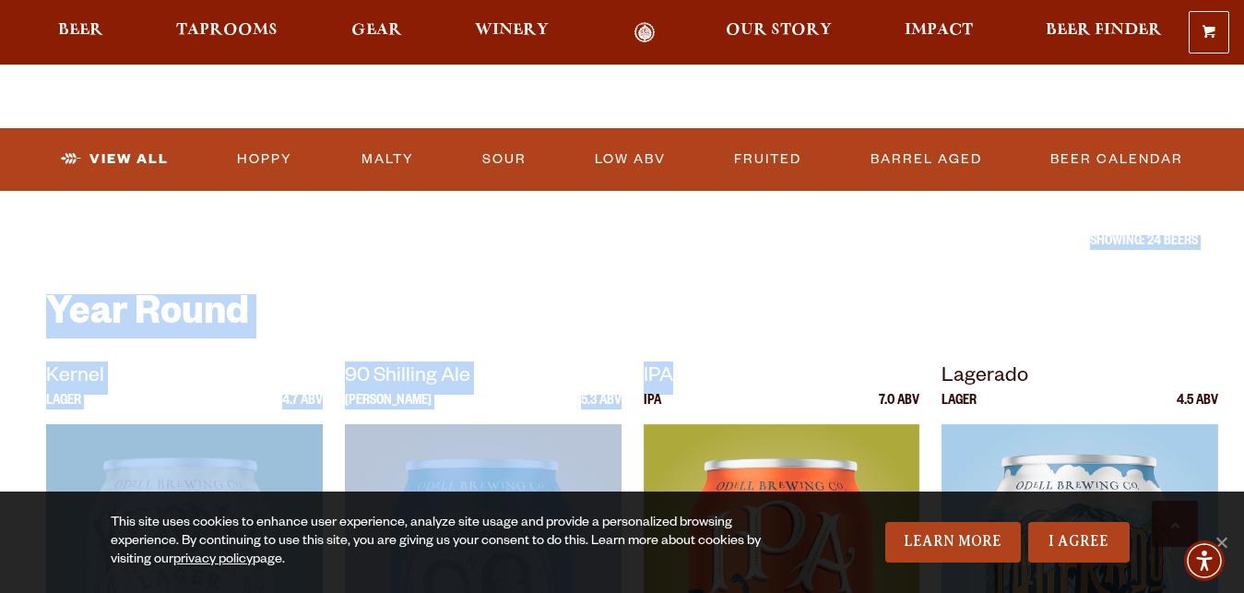
drag, startPoint x: 37, startPoint y: 297, endPoint x: 859, endPoint y: 373, distance: 825.2
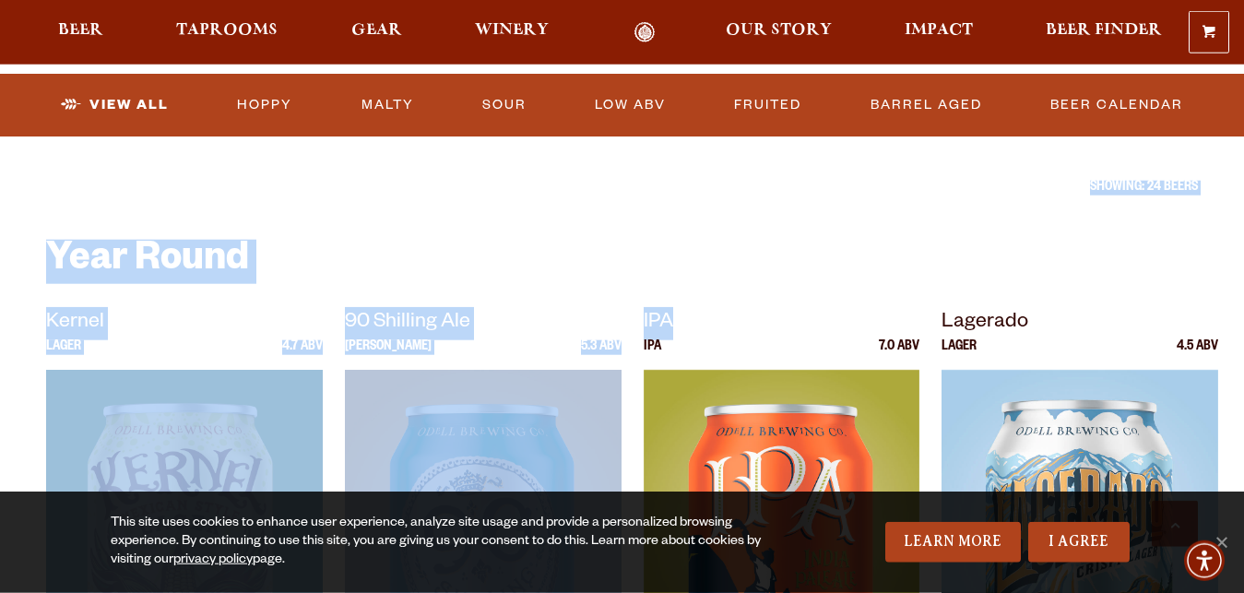
scroll to position [658, 0]
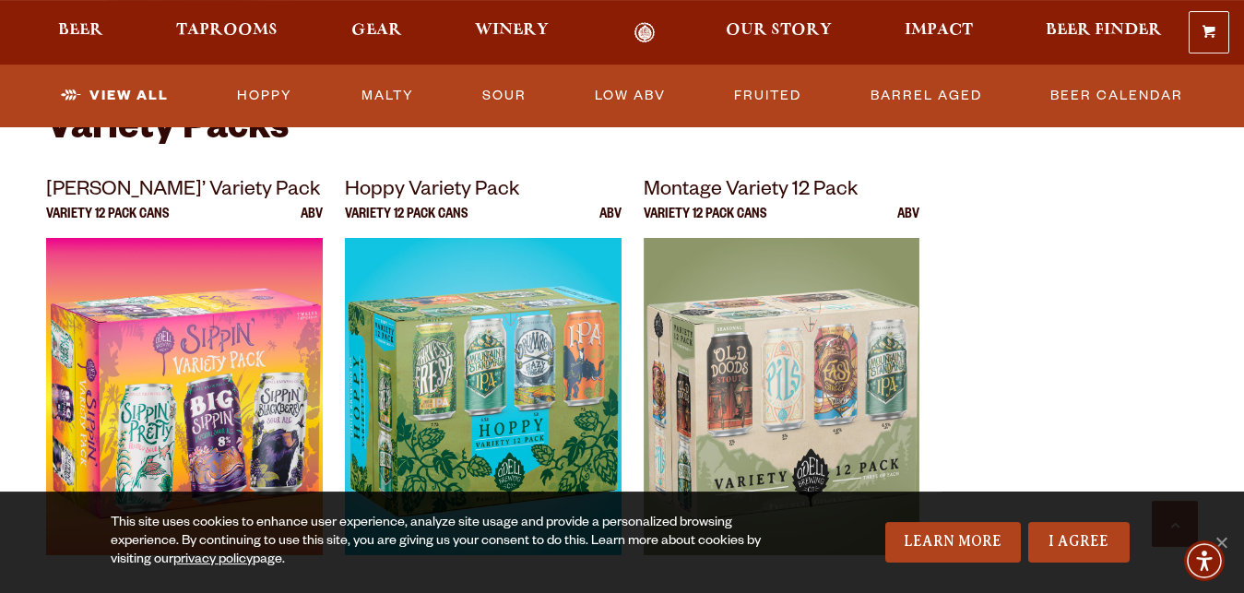
scroll to position [3763, 0]
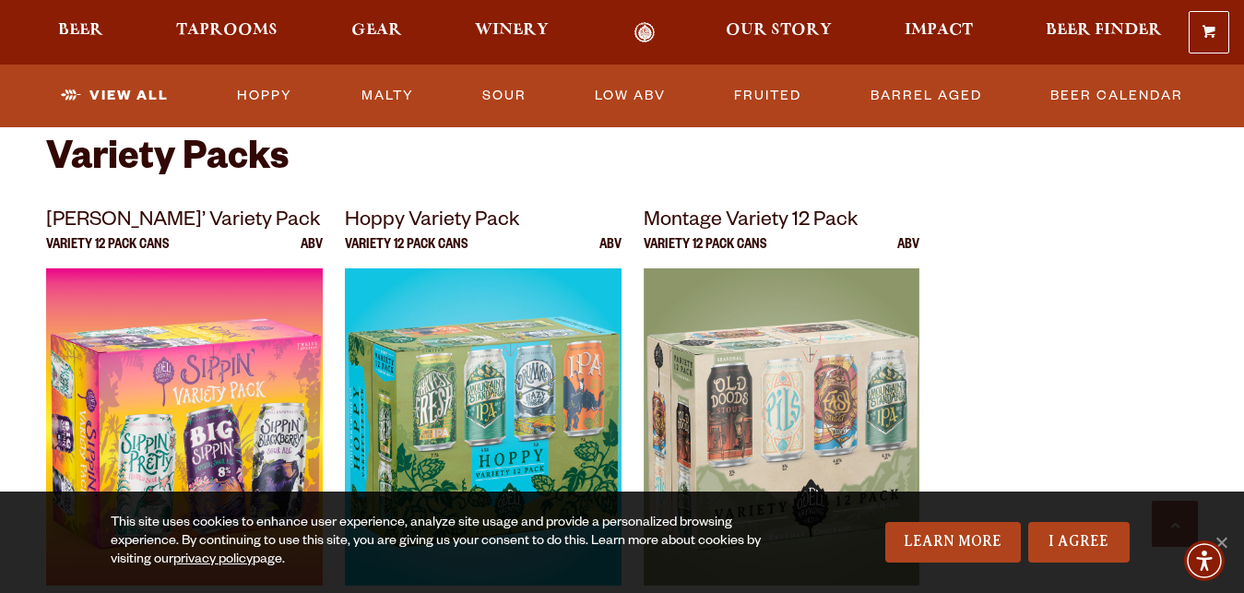
click at [993, 248] on ul "Sippin’ Variety Pack Variety 12 Pack Cans ABV Hoppy Variety Pack Variety 12 Pac…" at bounding box center [622, 468] width 1152 height 524
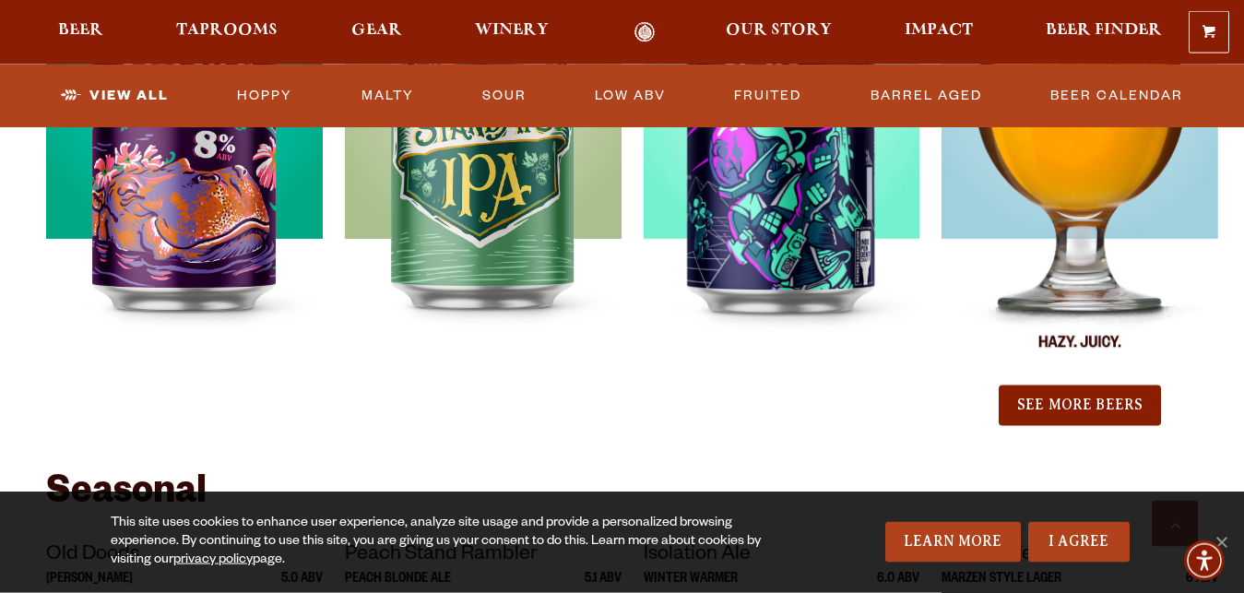
scroll to position [2258, 0]
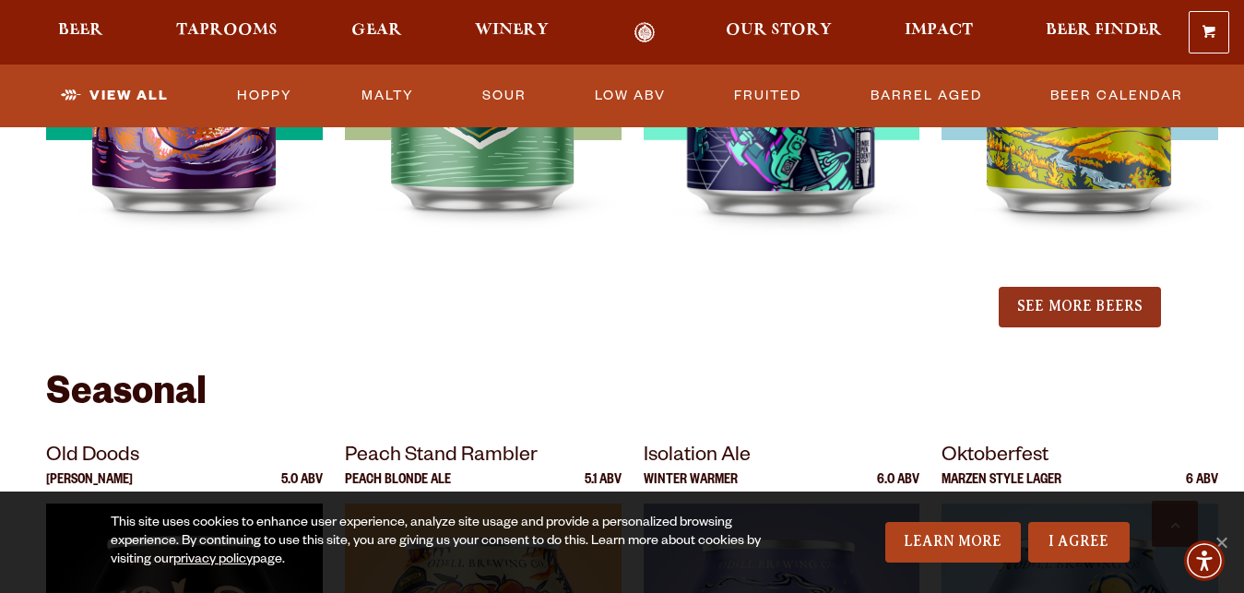
copy section "Myrcenary Double IPA 9.3 ABV Wire Walker West Coast Double IPA 8.0 ABV Good Beh…"
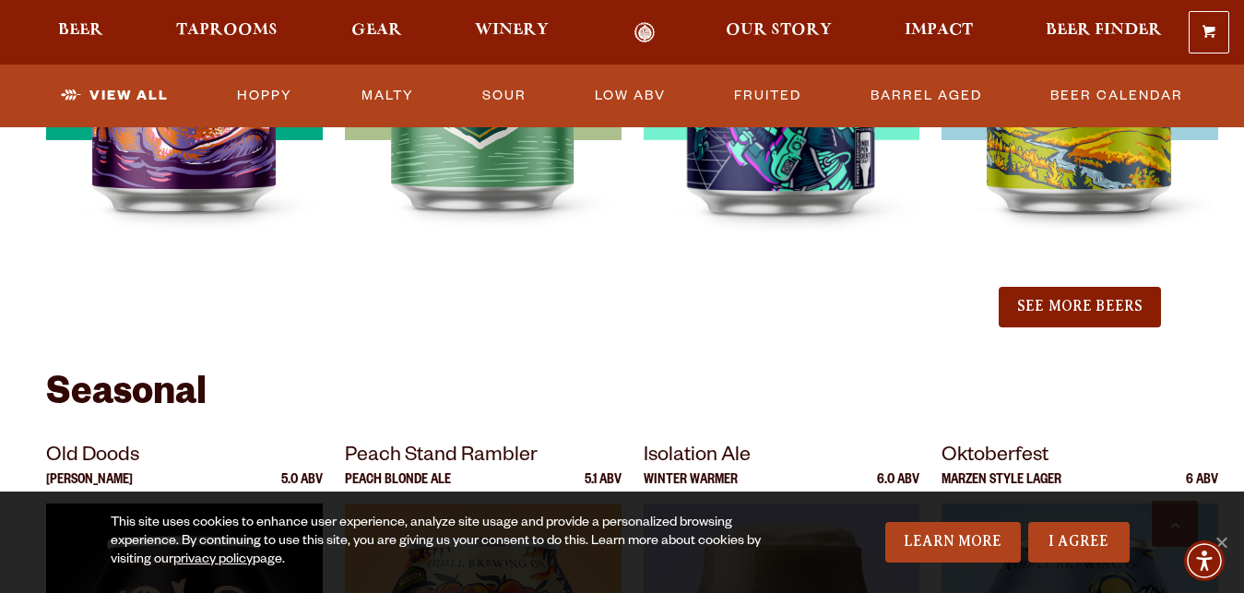
copy section "Myrcenary Double IPA 9.3 ABV Wire Walker West Coast Double IPA 8.0 ABV Good Beh…"
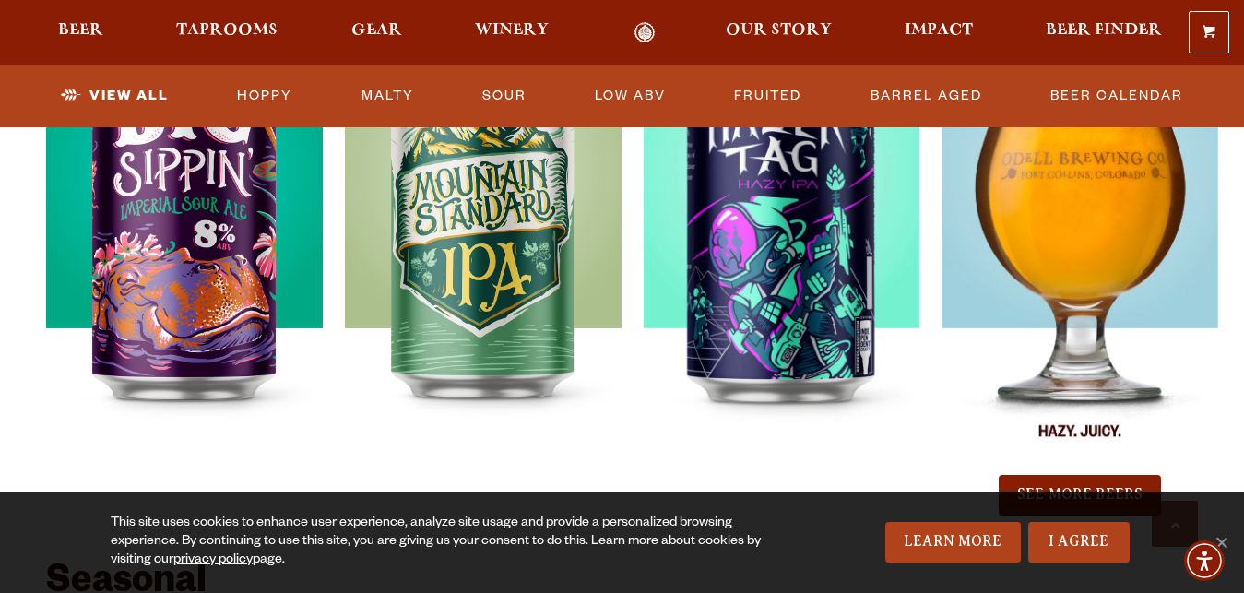
scroll to position [2352, 0]
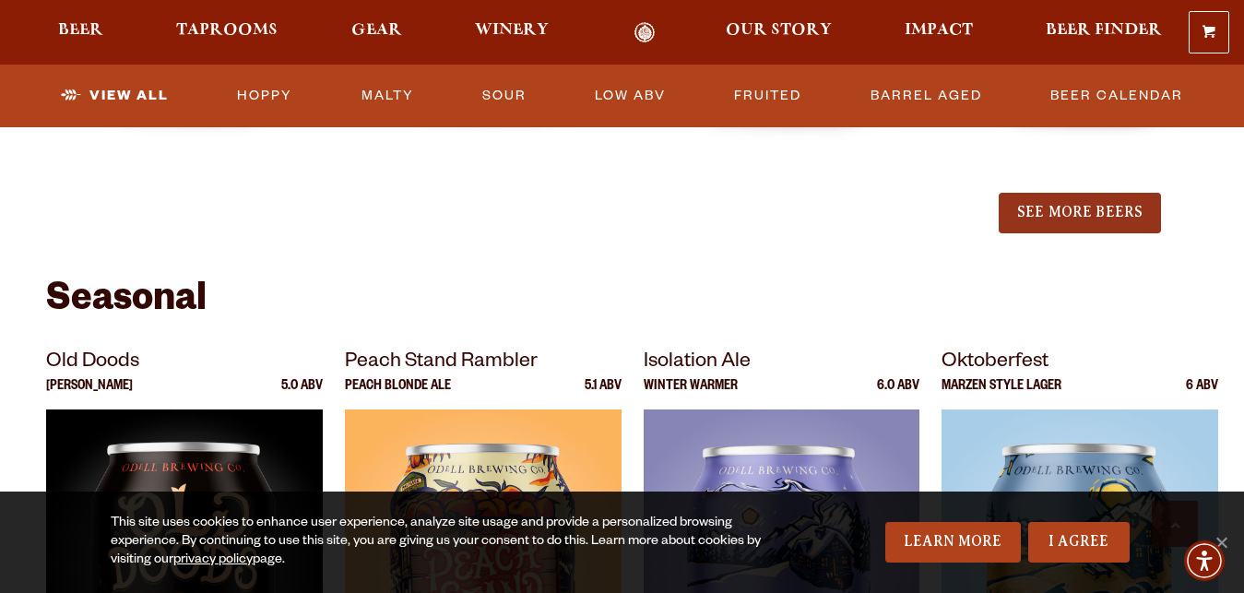
click at [1107, 219] on button "See More Beers" at bounding box center [1080, 213] width 162 height 41
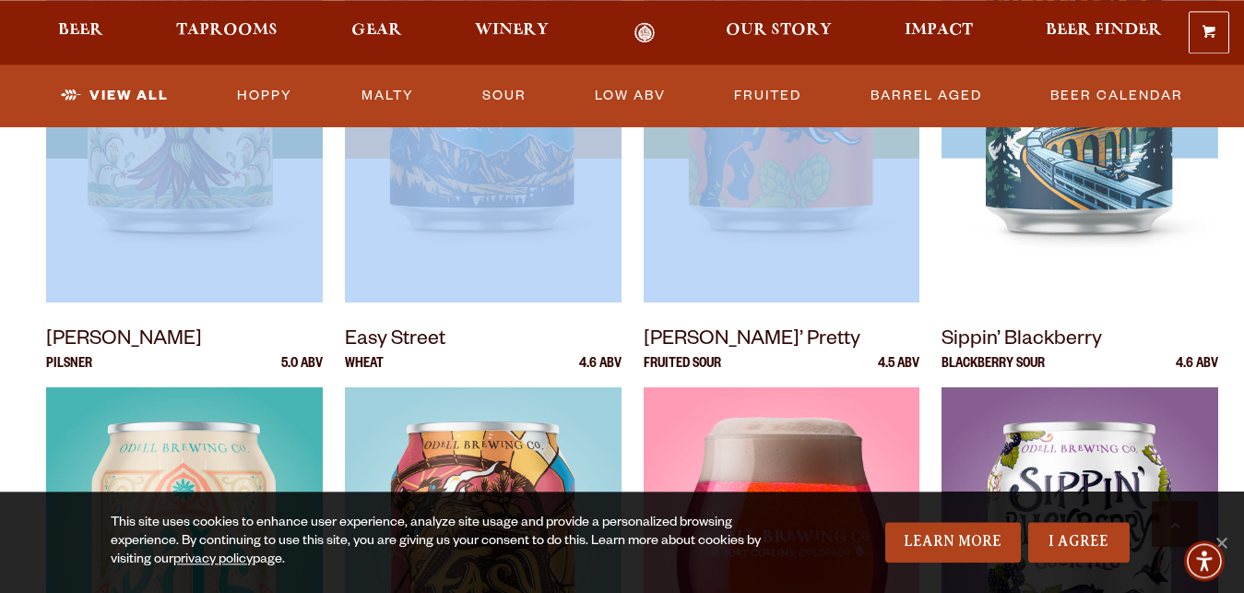
scroll to position [1129, 0]
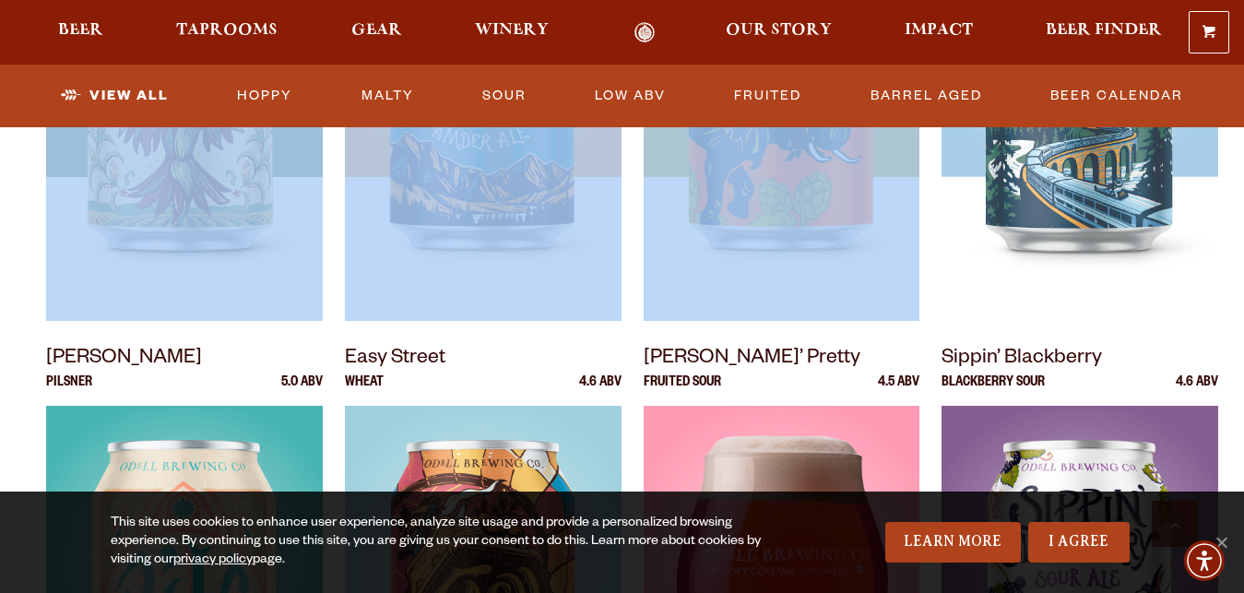
copy section "Myrcenary Double IPA 9.3 ABV Wire [PERSON_NAME] West Coast Double IPA 8.0 ABV G…"
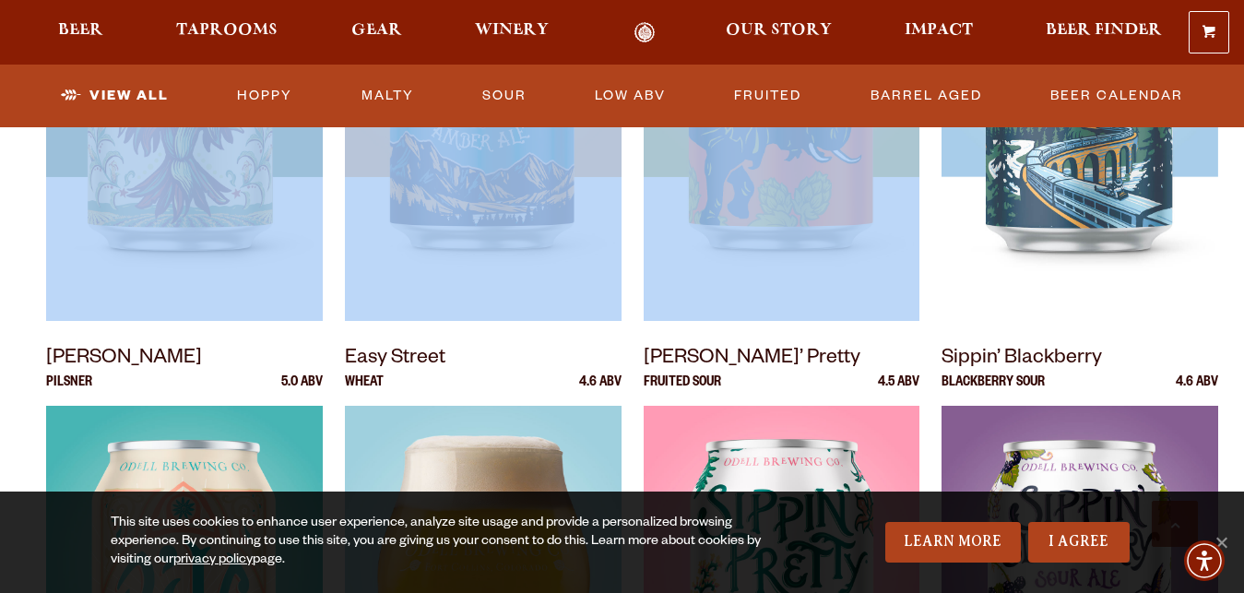
copy section "Myrcenary Double IPA 9.3 ABV Wire [PERSON_NAME] West Coast Double IPA 8.0 ABV G…"
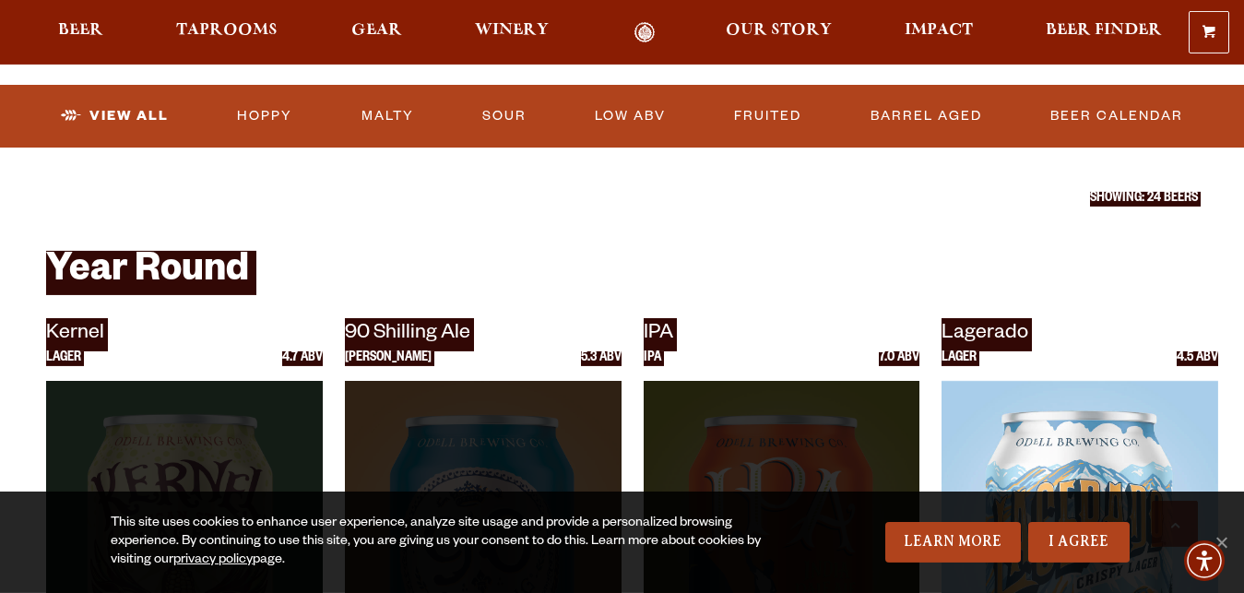
scroll to position [658, 0]
